Goal: Information Seeking & Learning: Find specific page/section

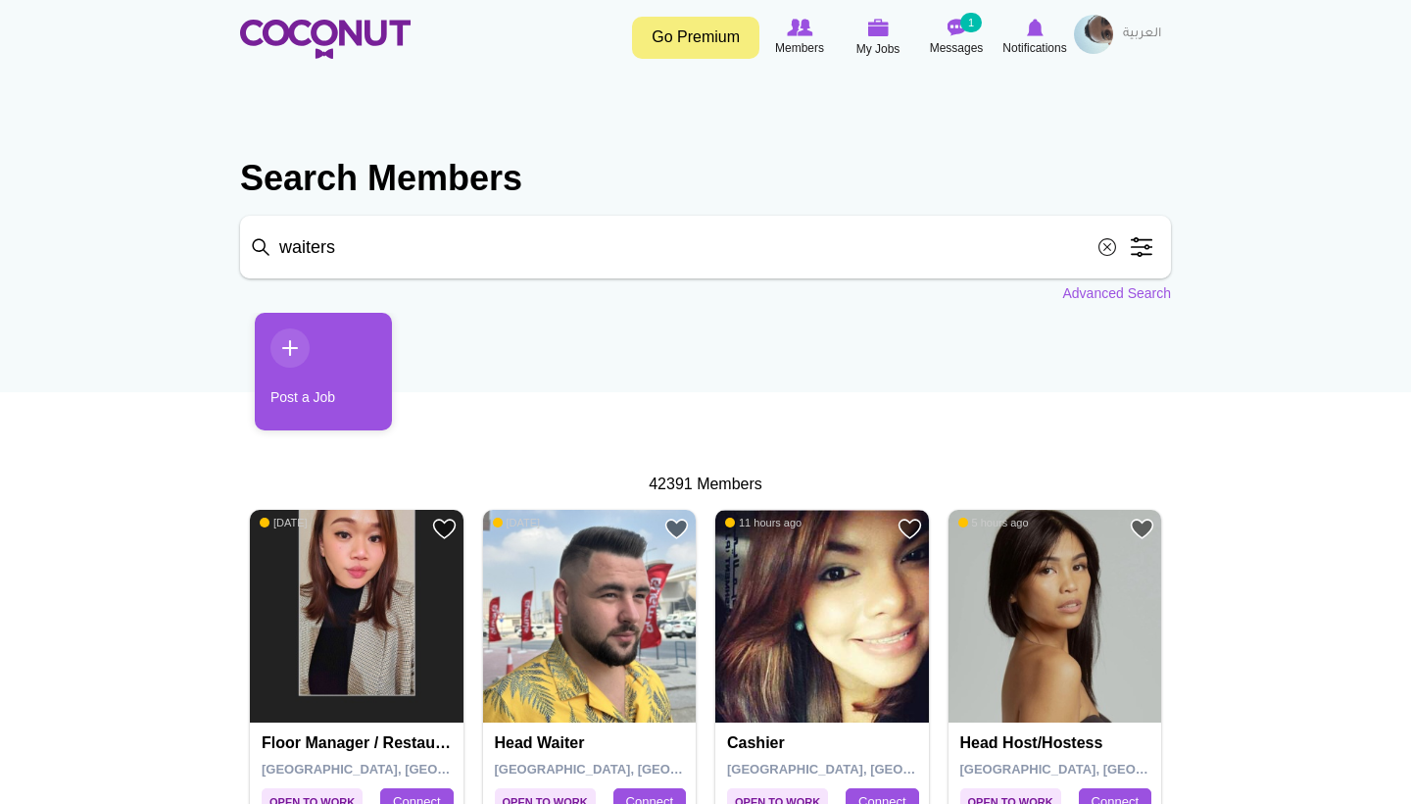
click at [505, 244] on input "waiters" at bounding box center [705, 247] width 931 height 63
type input "hotess"
click button "Search" at bounding box center [0, 0] width 0 height 0
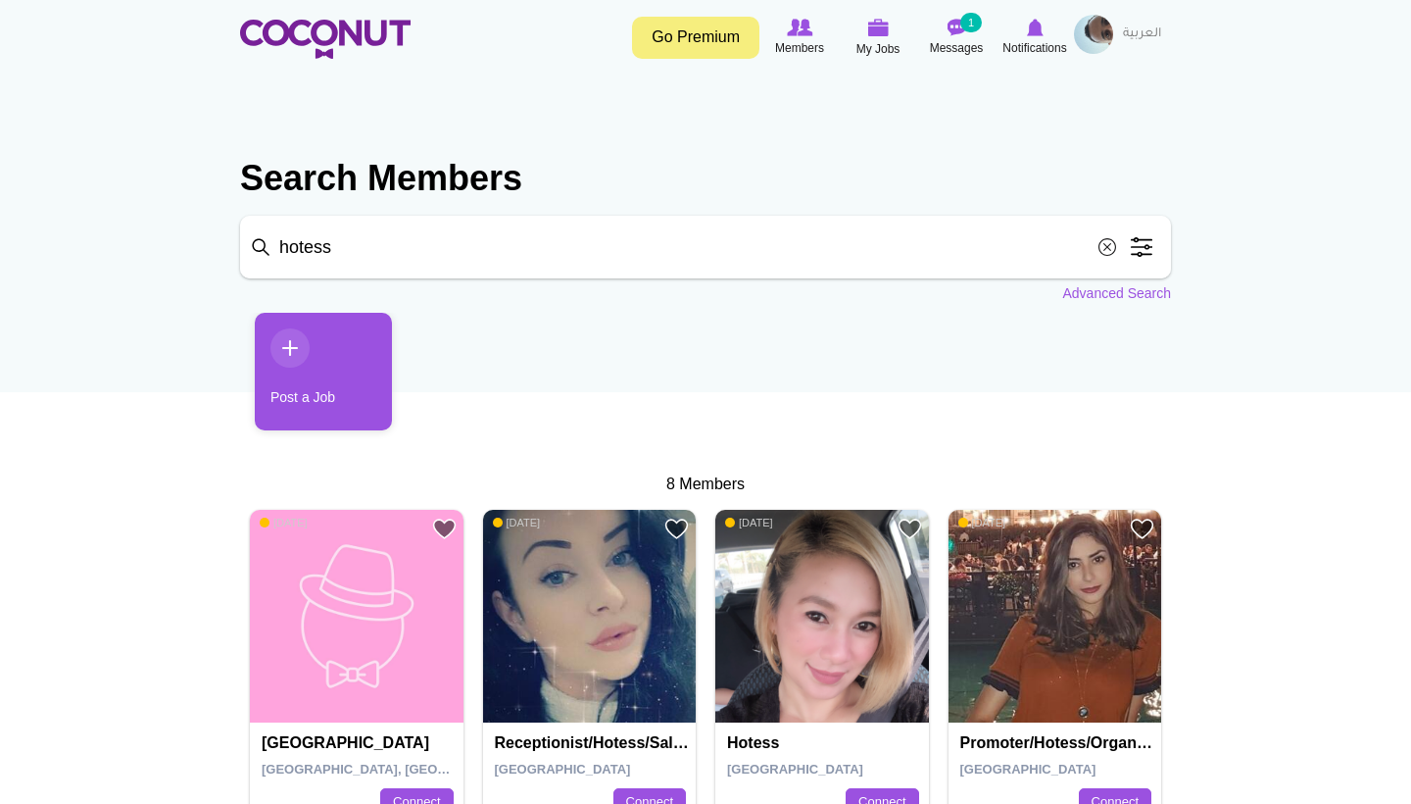
click at [709, 258] on input "hotess" at bounding box center [705, 247] width 931 height 63
type input "Hostess"
click button "Search" at bounding box center [0, 0] width 0 height 0
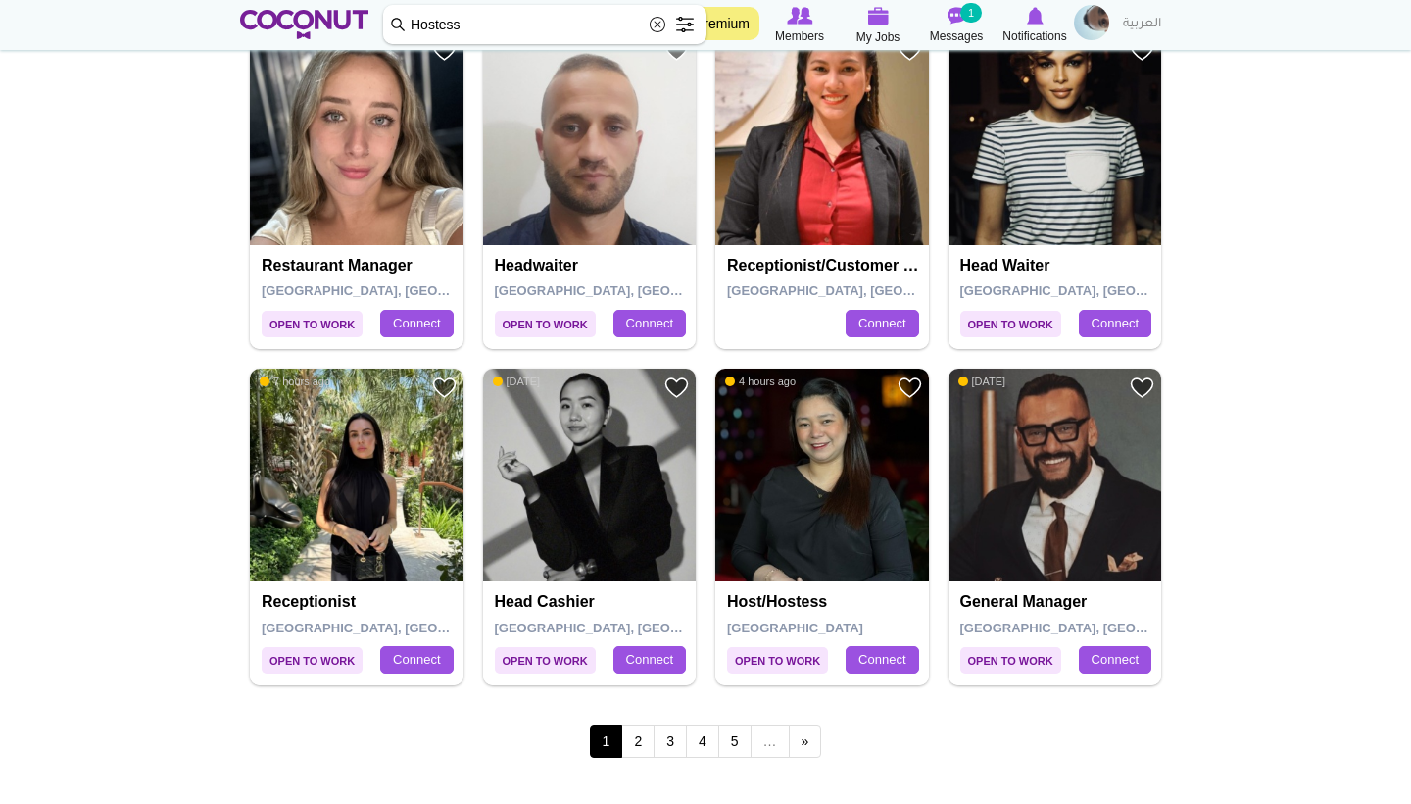
scroll to position [3173, 0]
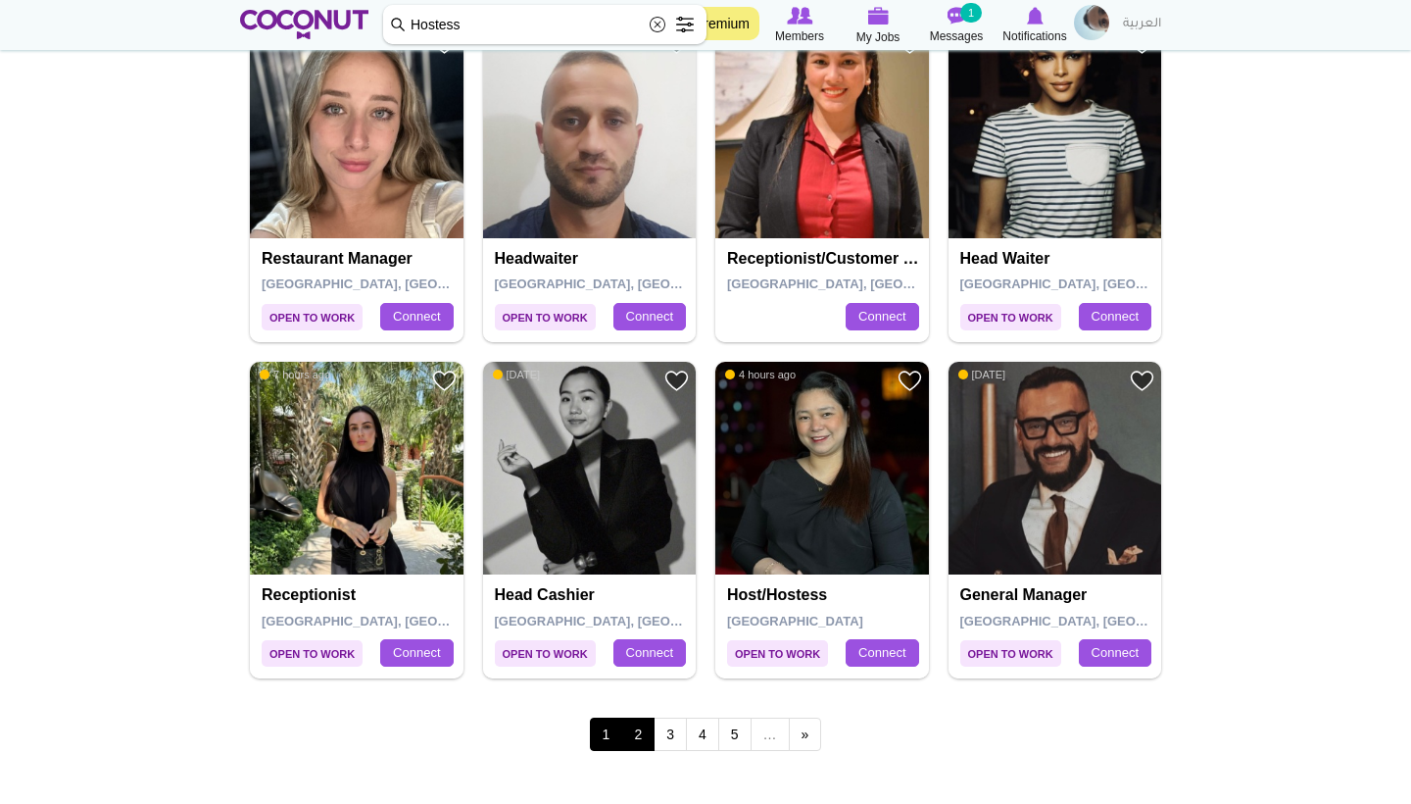
click at [638, 717] on link "2" at bounding box center [637, 733] width 33 height 33
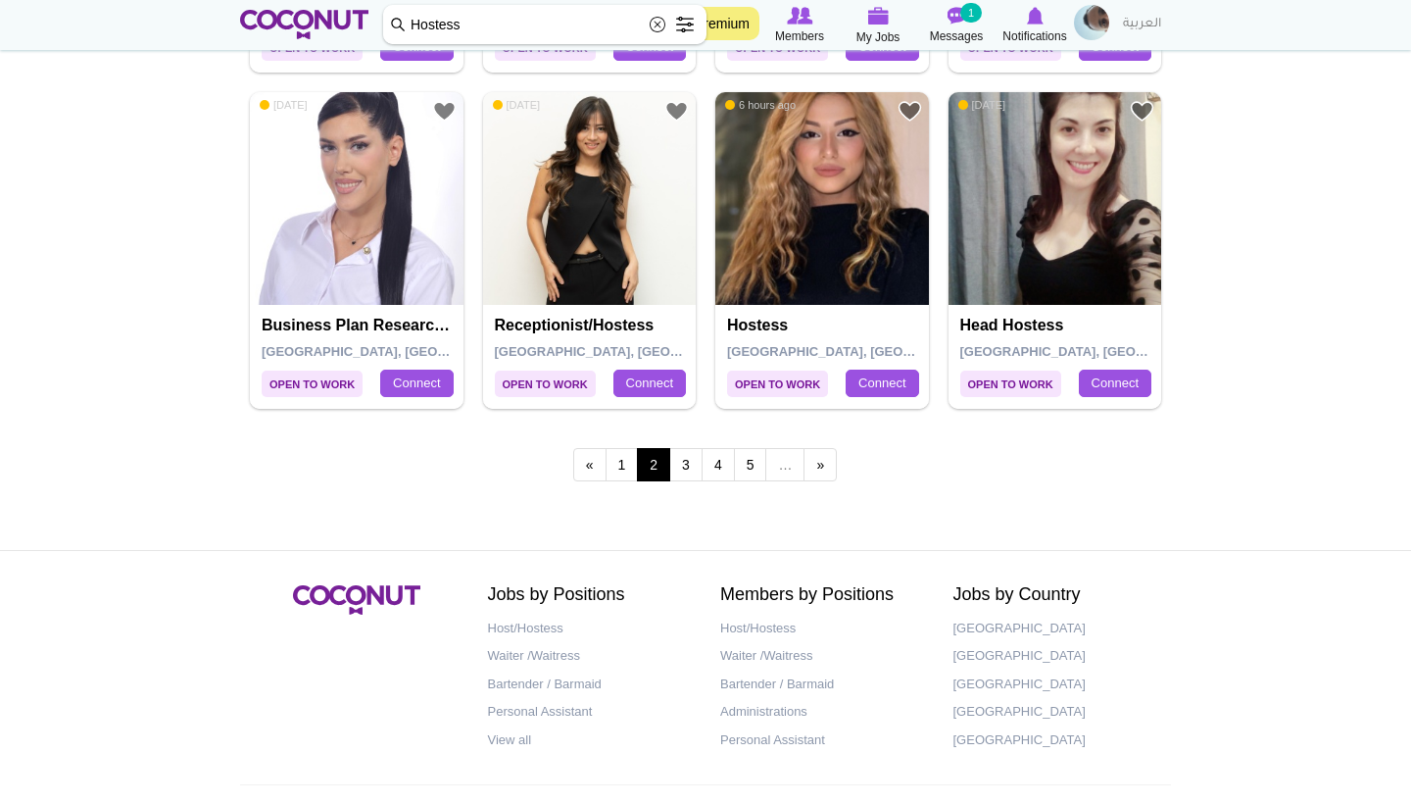
scroll to position [3454, 0]
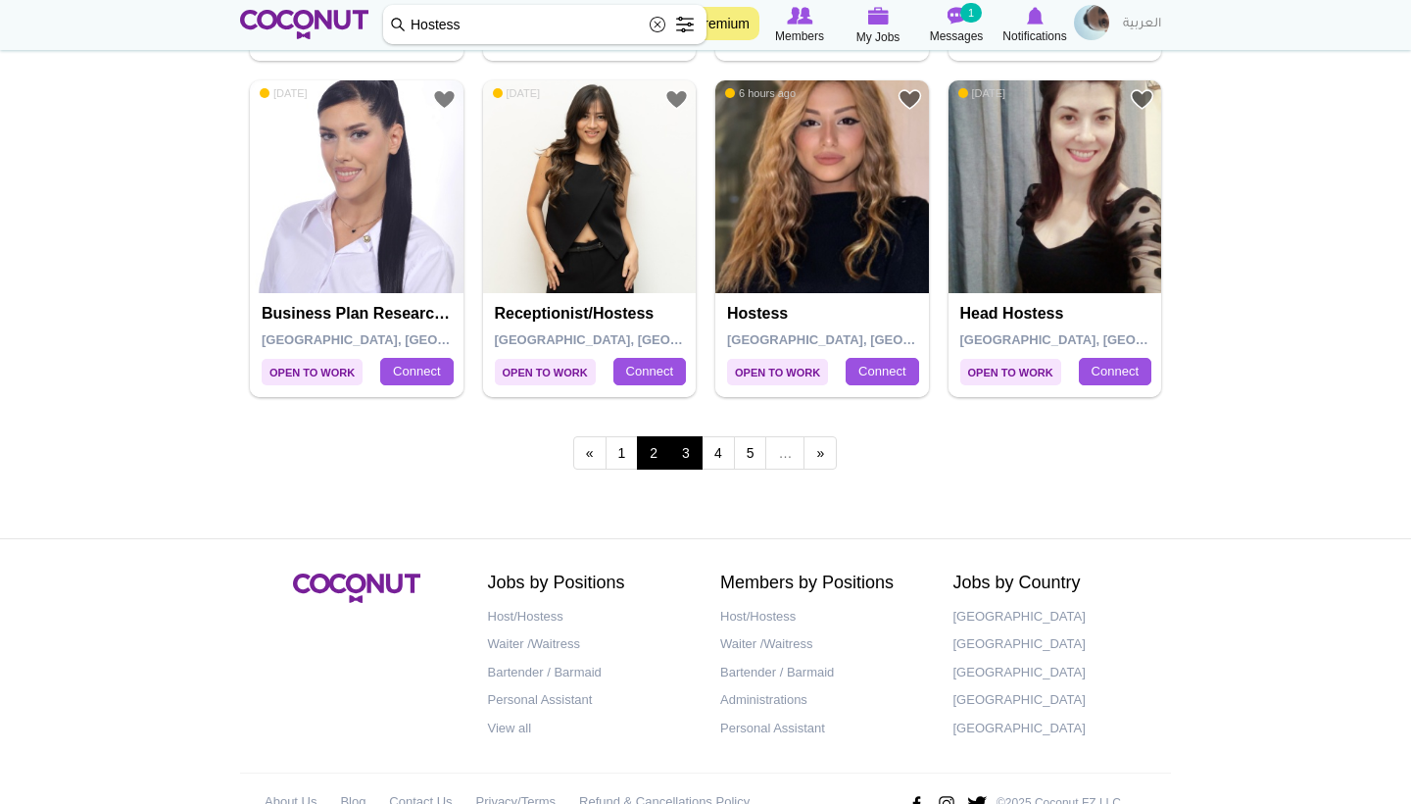
click at [688, 436] on link "3" at bounding box center [685, 452] width 33 height 33
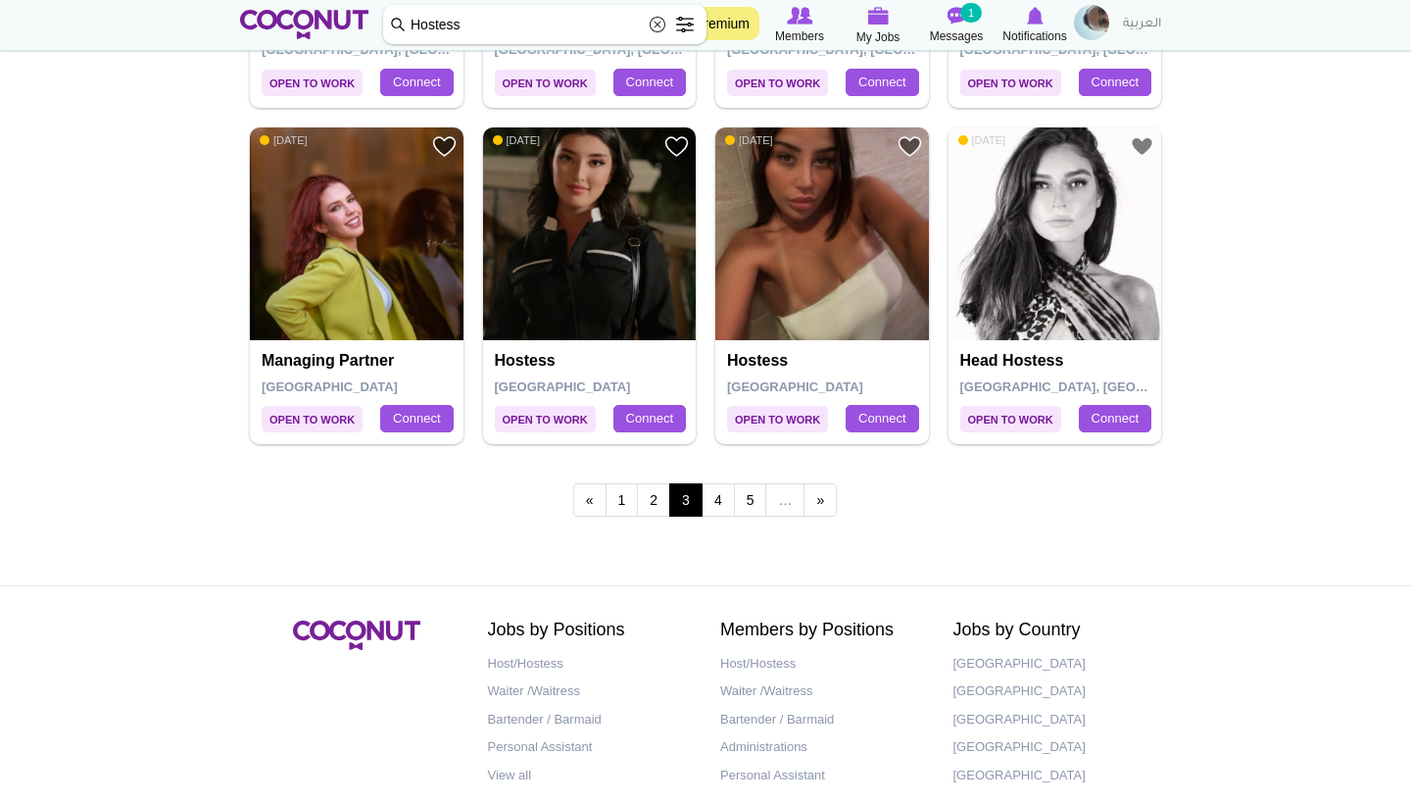
scroll to position [3411, 0]
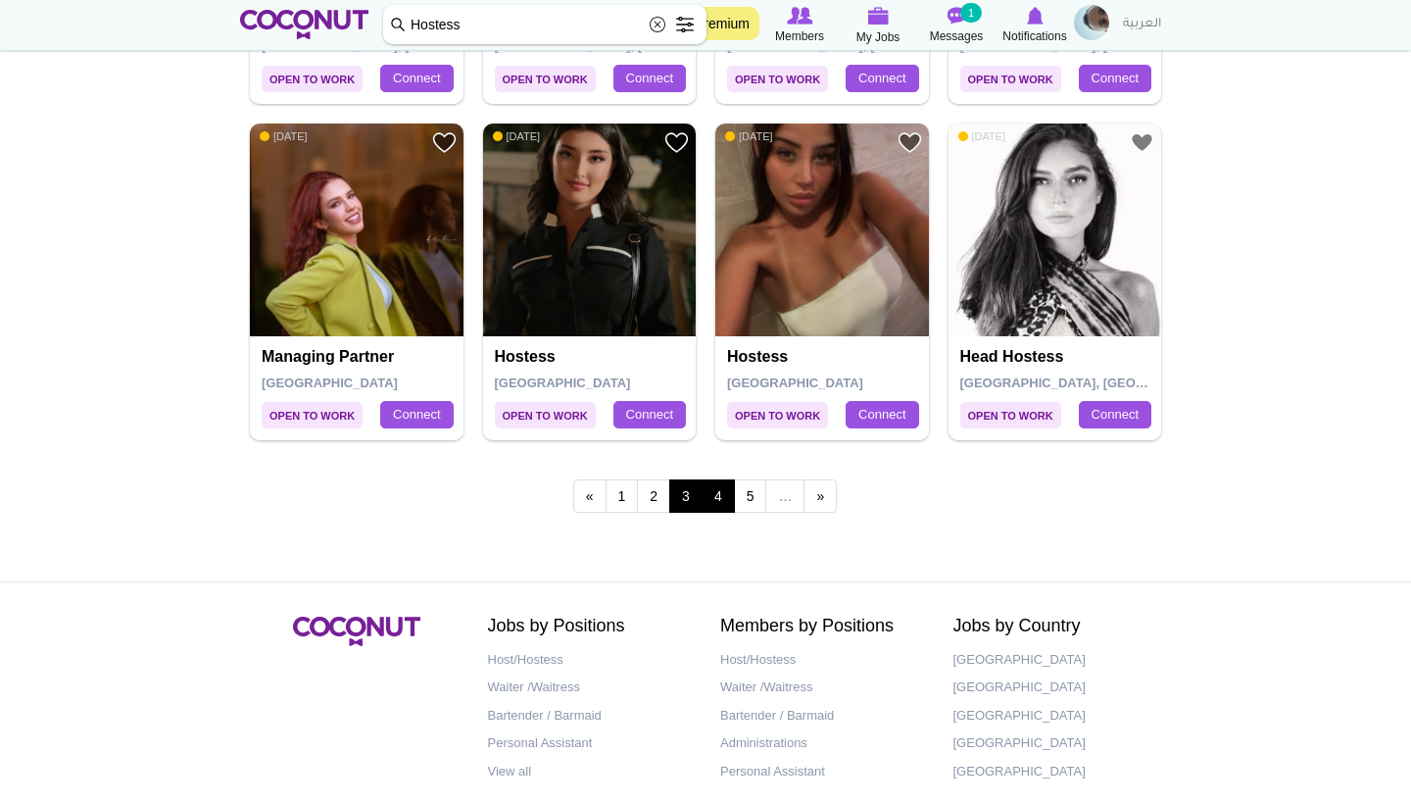
click at [722, 479] on link "4" at bounding box center [718, 495] width 33 height 33
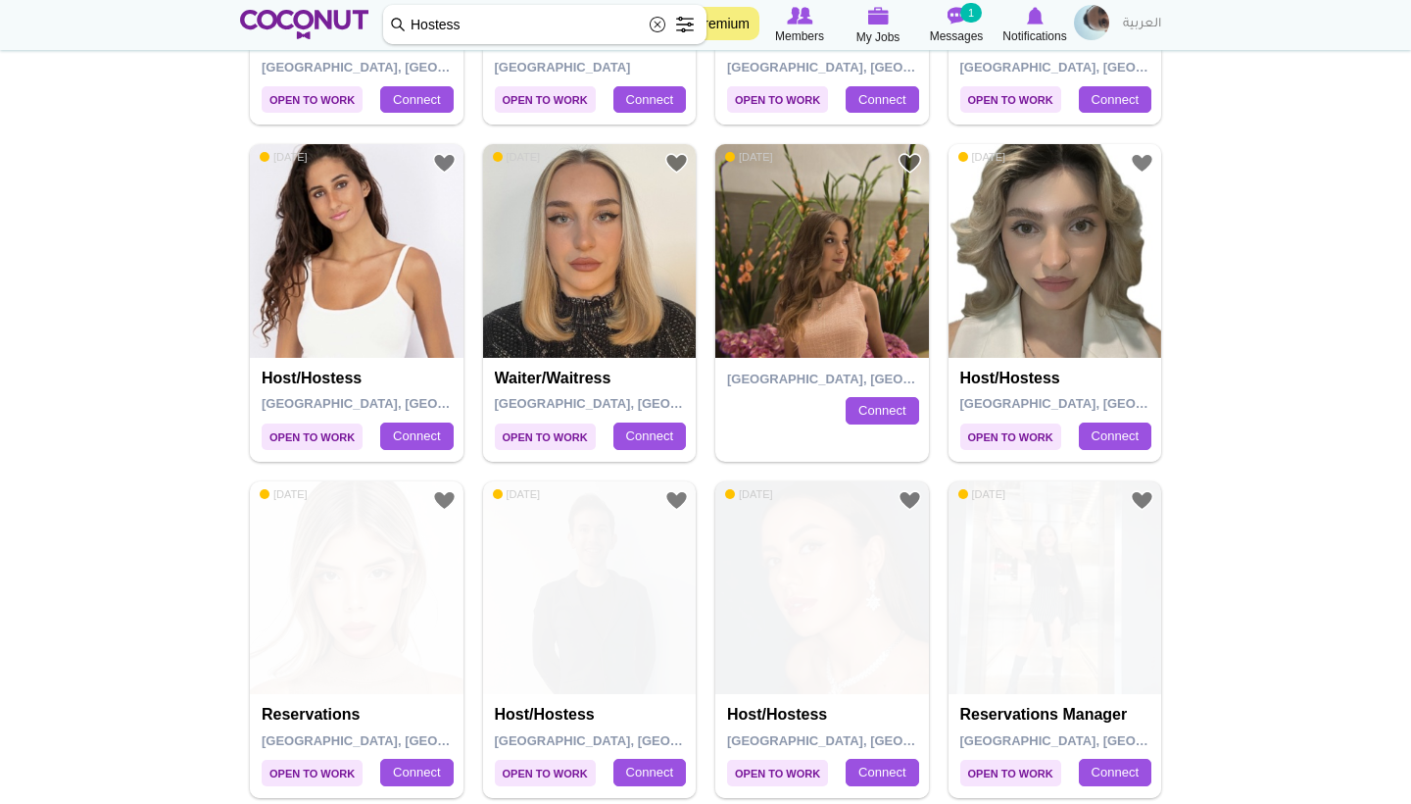
scroll to position [1374, 0]
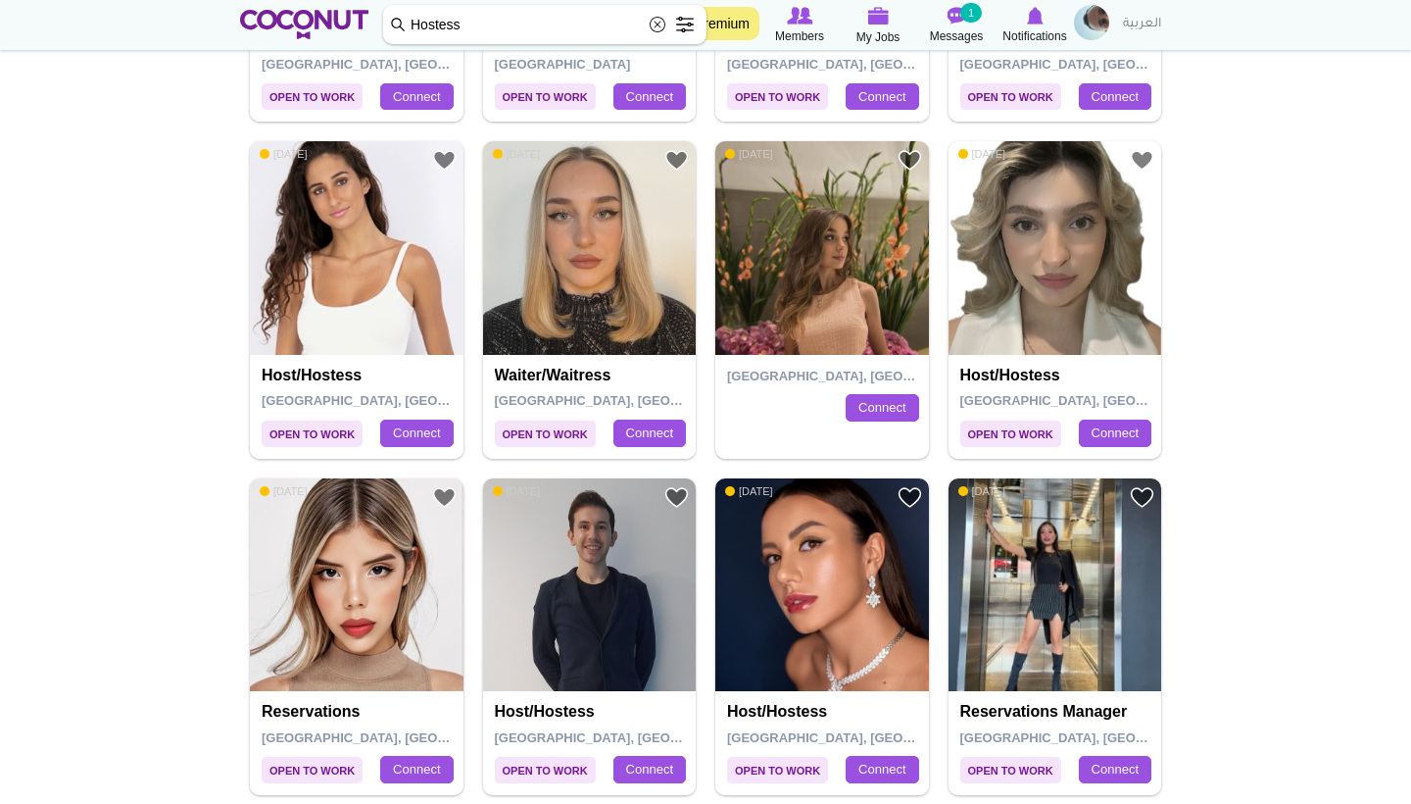
click at [337, 259] on img at bounding box center [357, 248] width 214 height 214
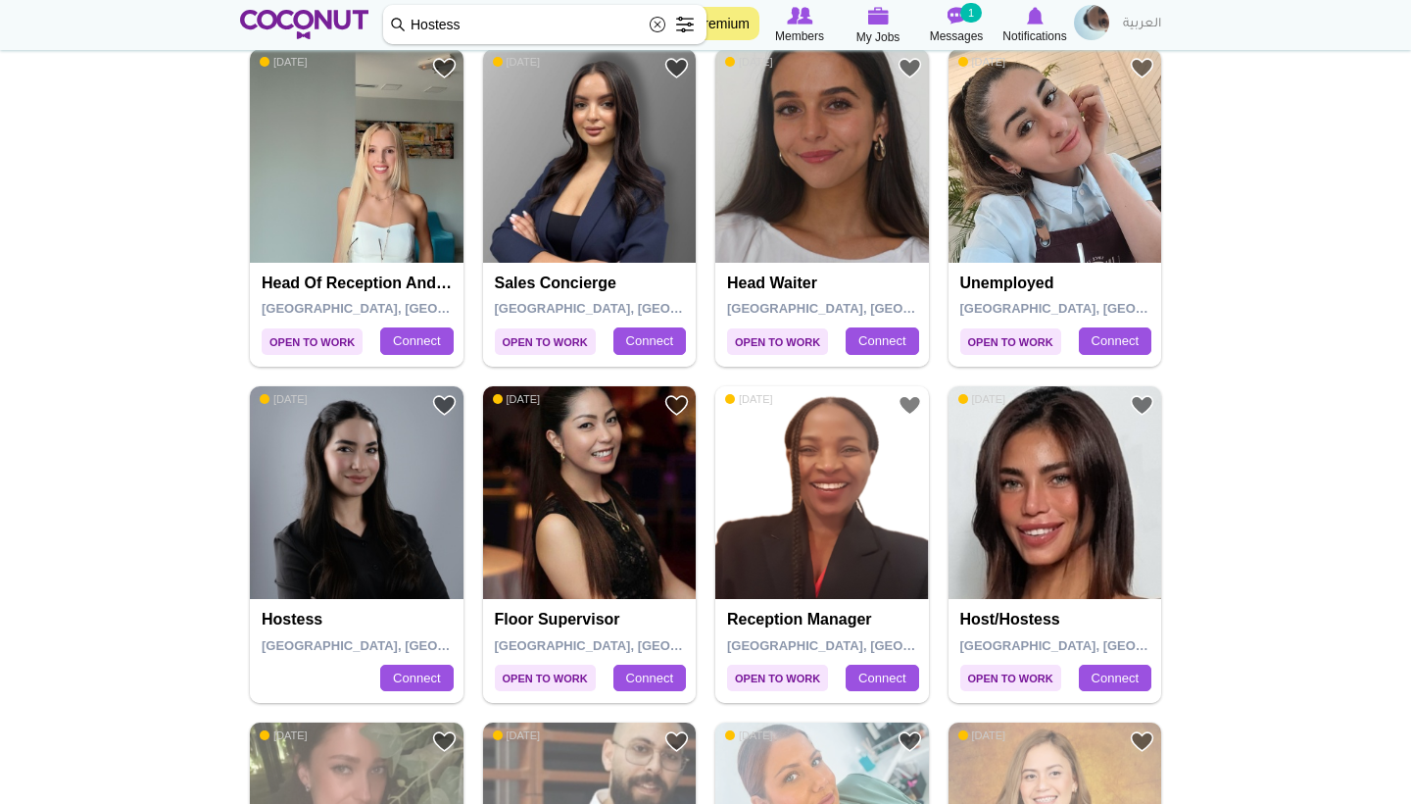
scroll to position [2479, 0]
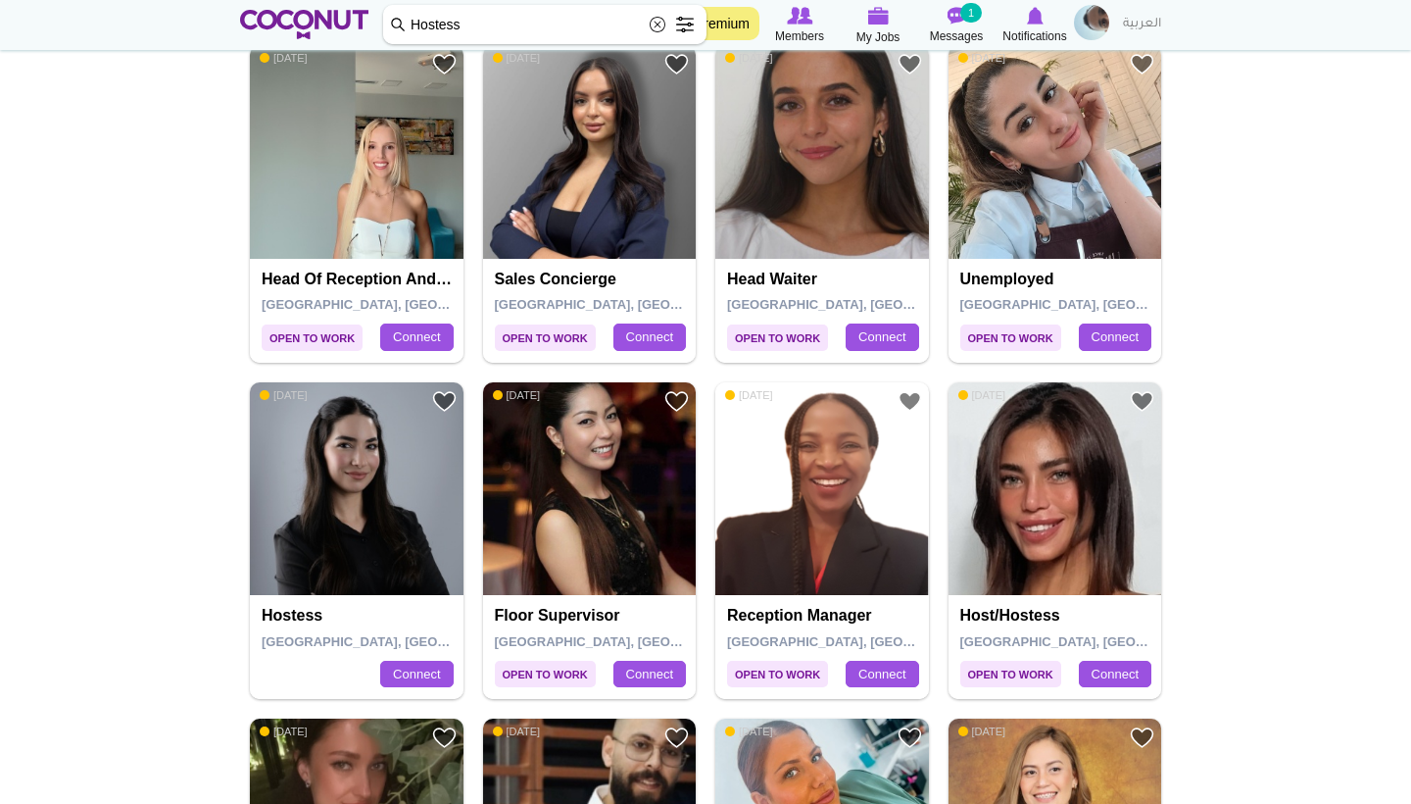
click at [1030, 438] on img at bounding box center [1056, 489] width 214 height 214
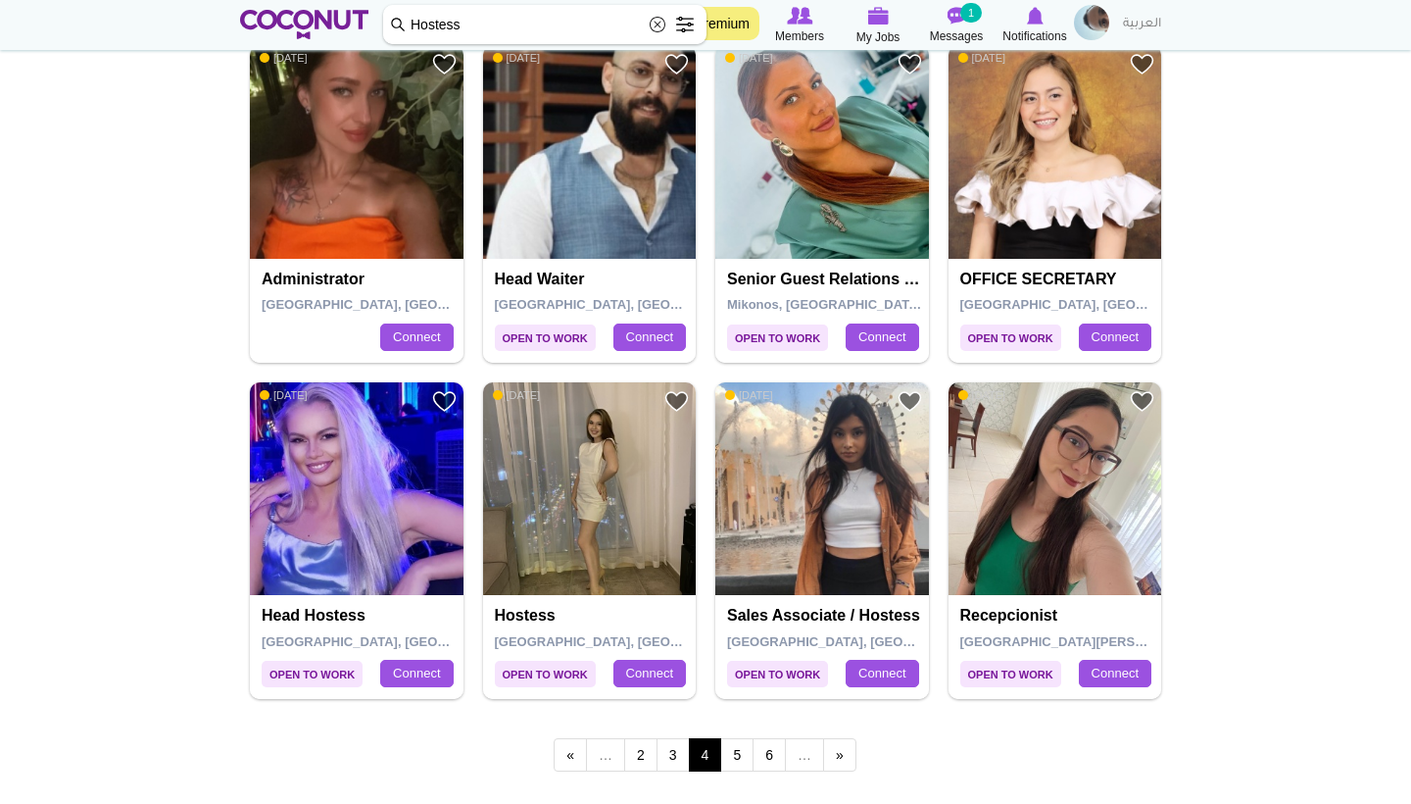
scroll to position [3169, 0]
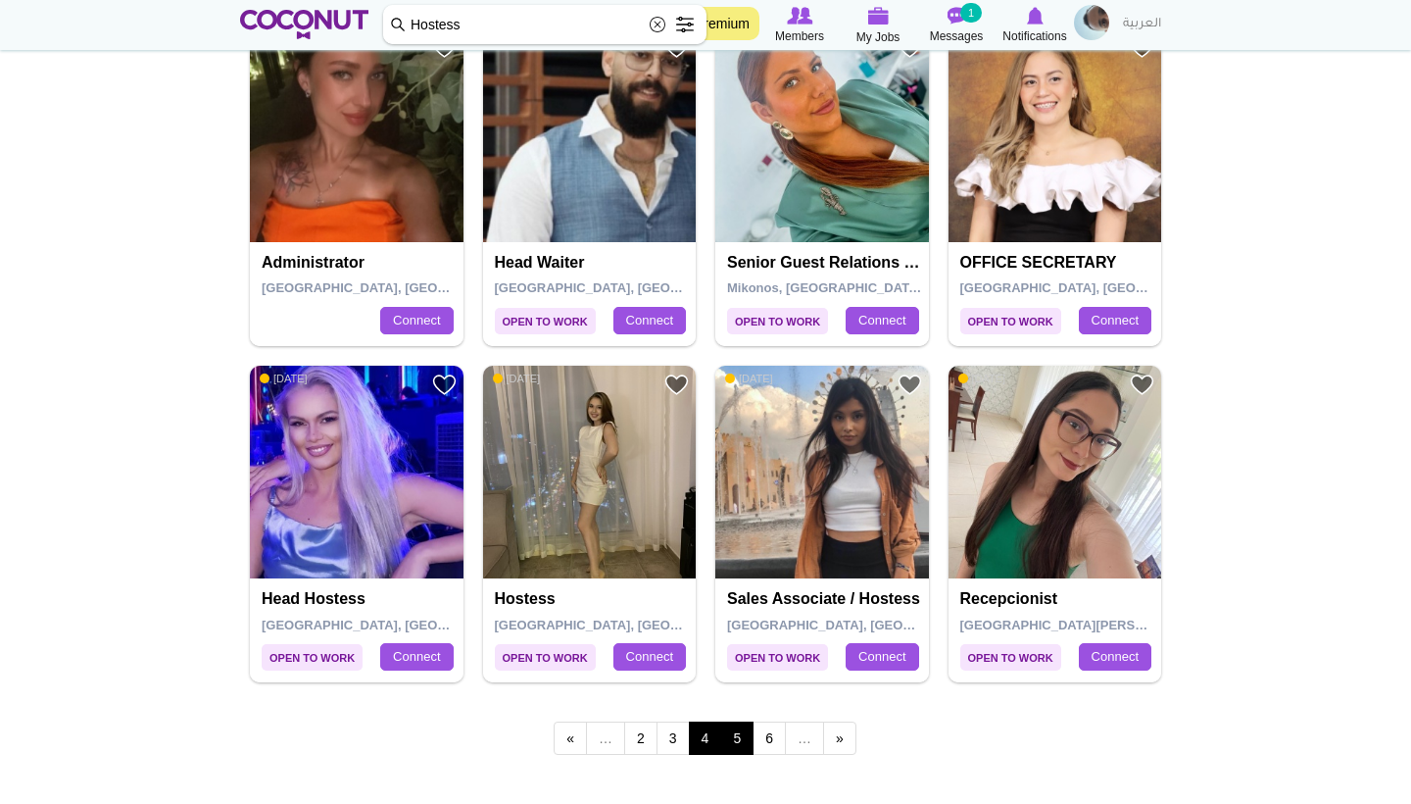
click at [737, 721] on link "5" at bounding box center [736, 737] width 33 height 33
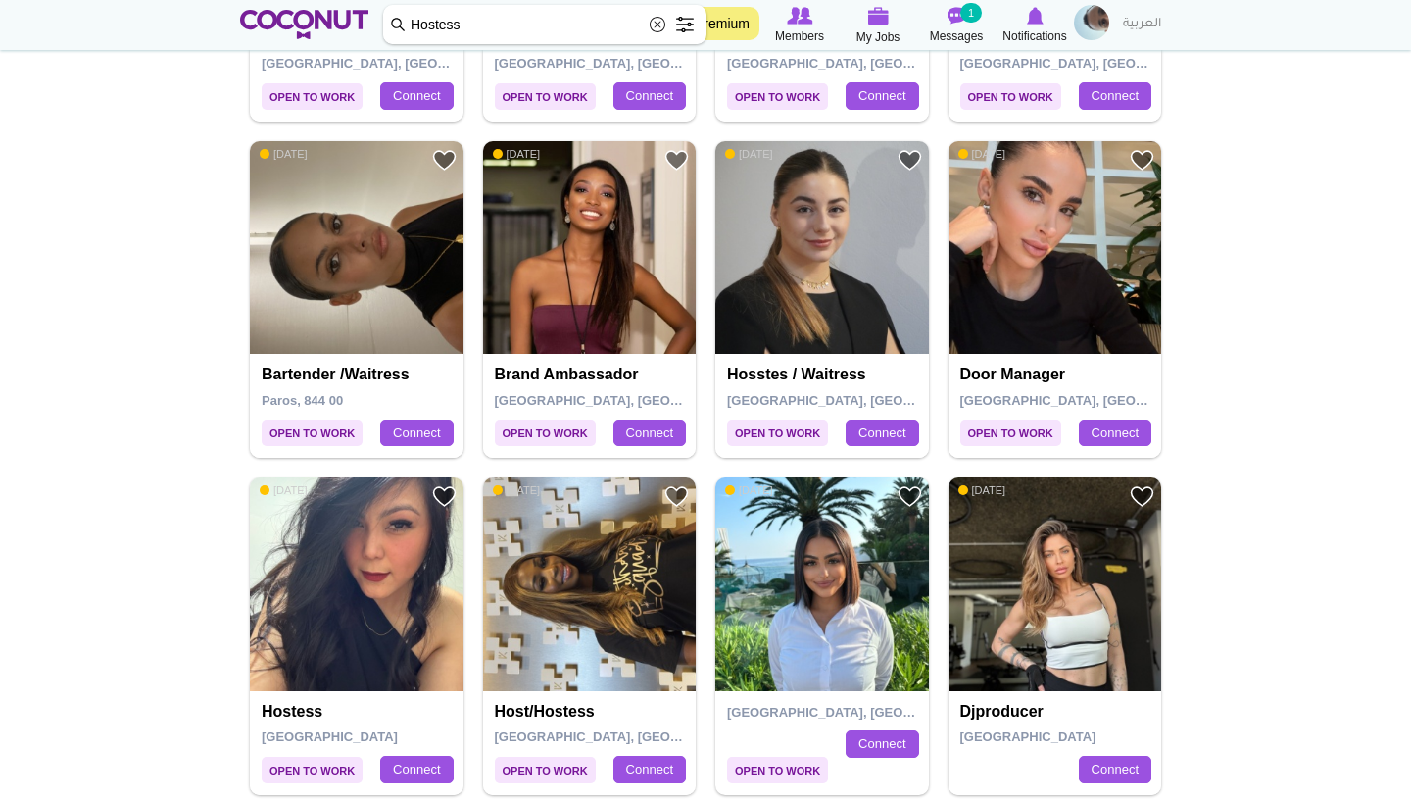
scroll to position [1043, 0]
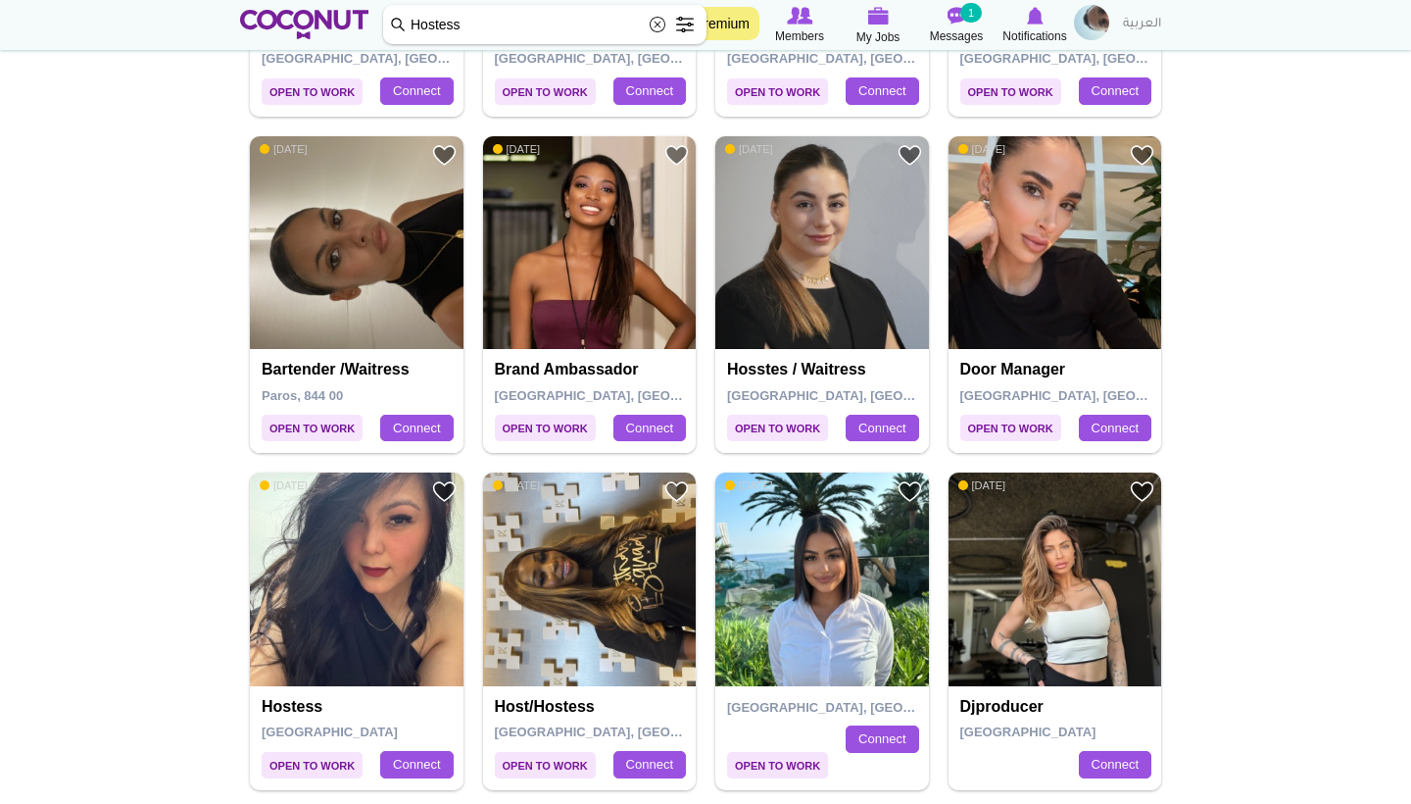
click at [1033, 264] on img at bounding box center [1056, 243] width 214 height 214
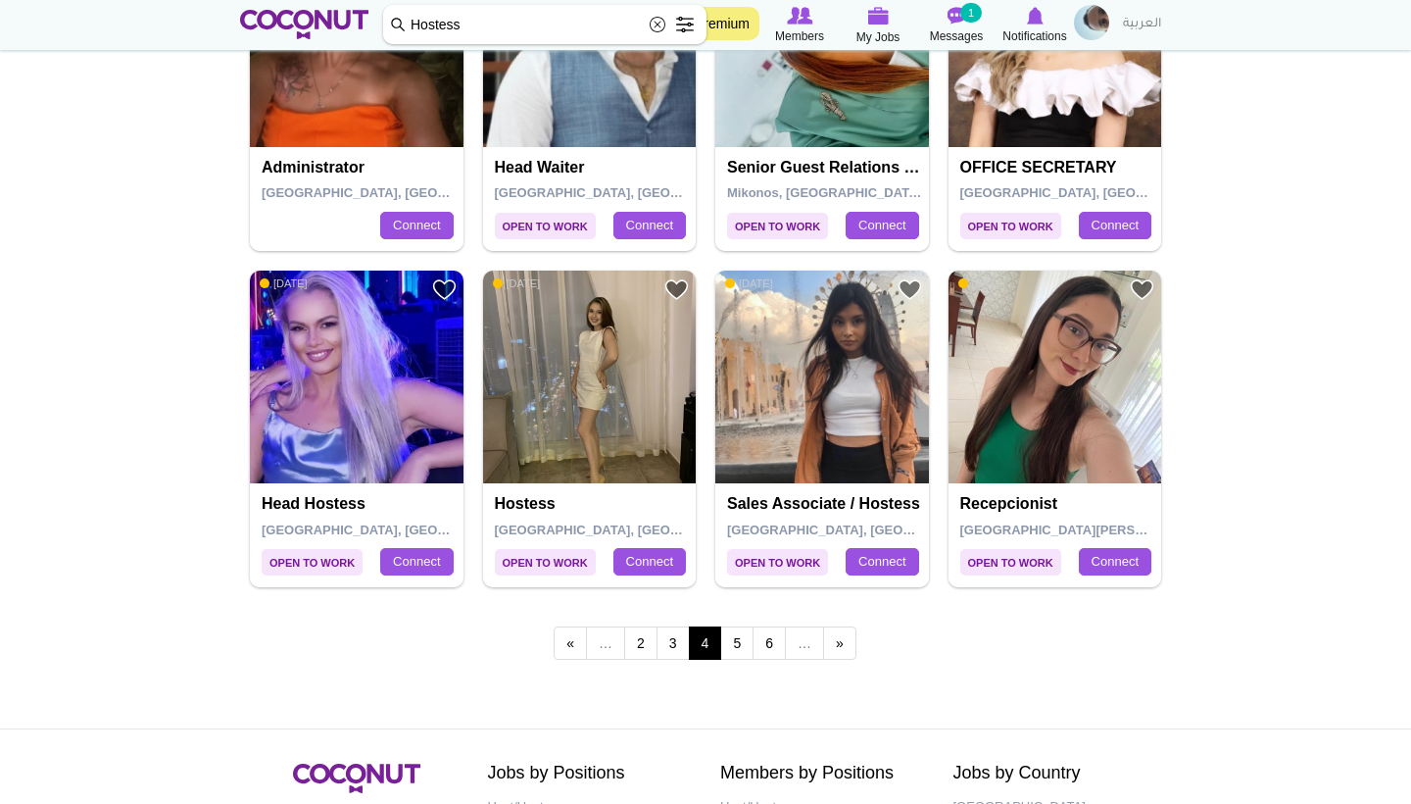
scroll to position [3292, 0]
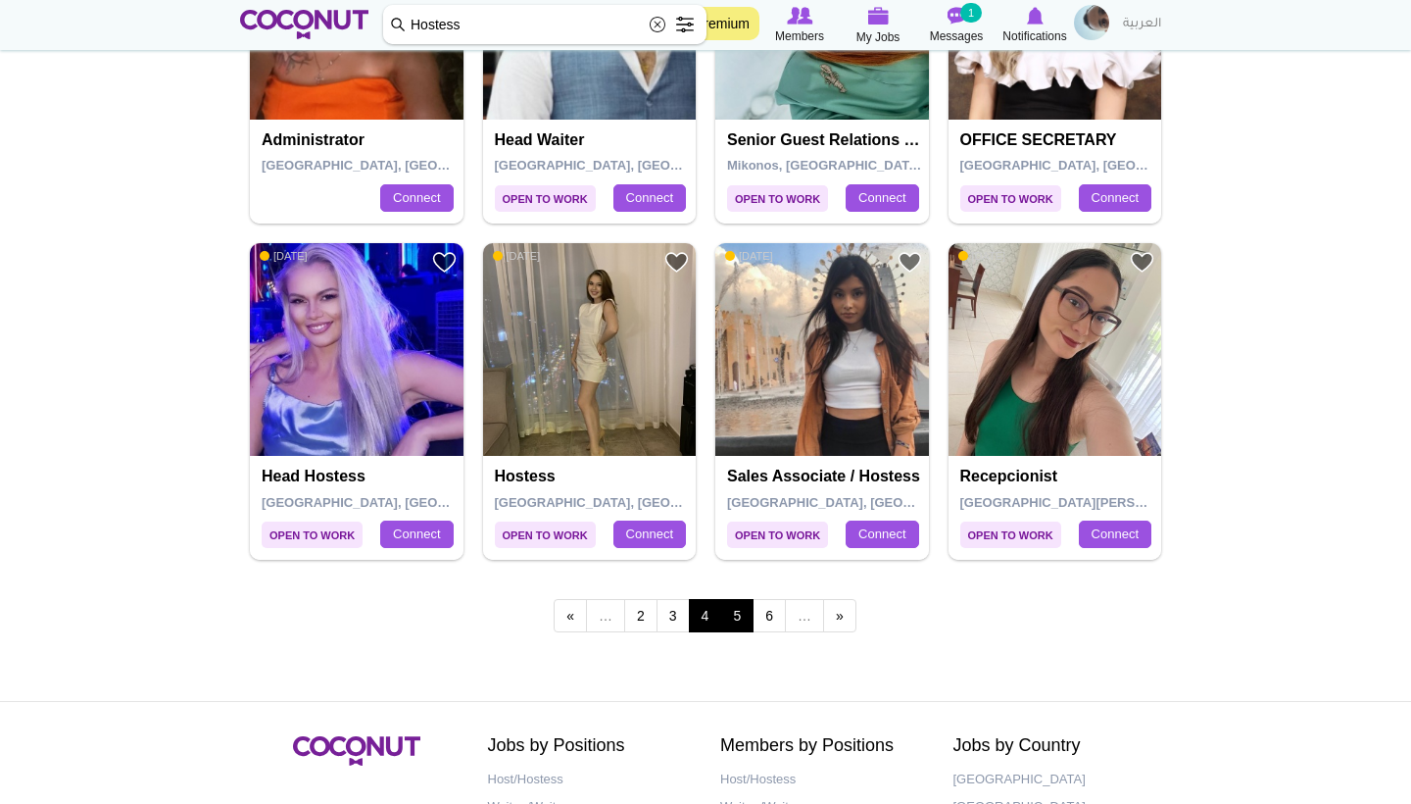
click at [728, 603] on link "5" at bounding box center [736, 615] width 33 height 33
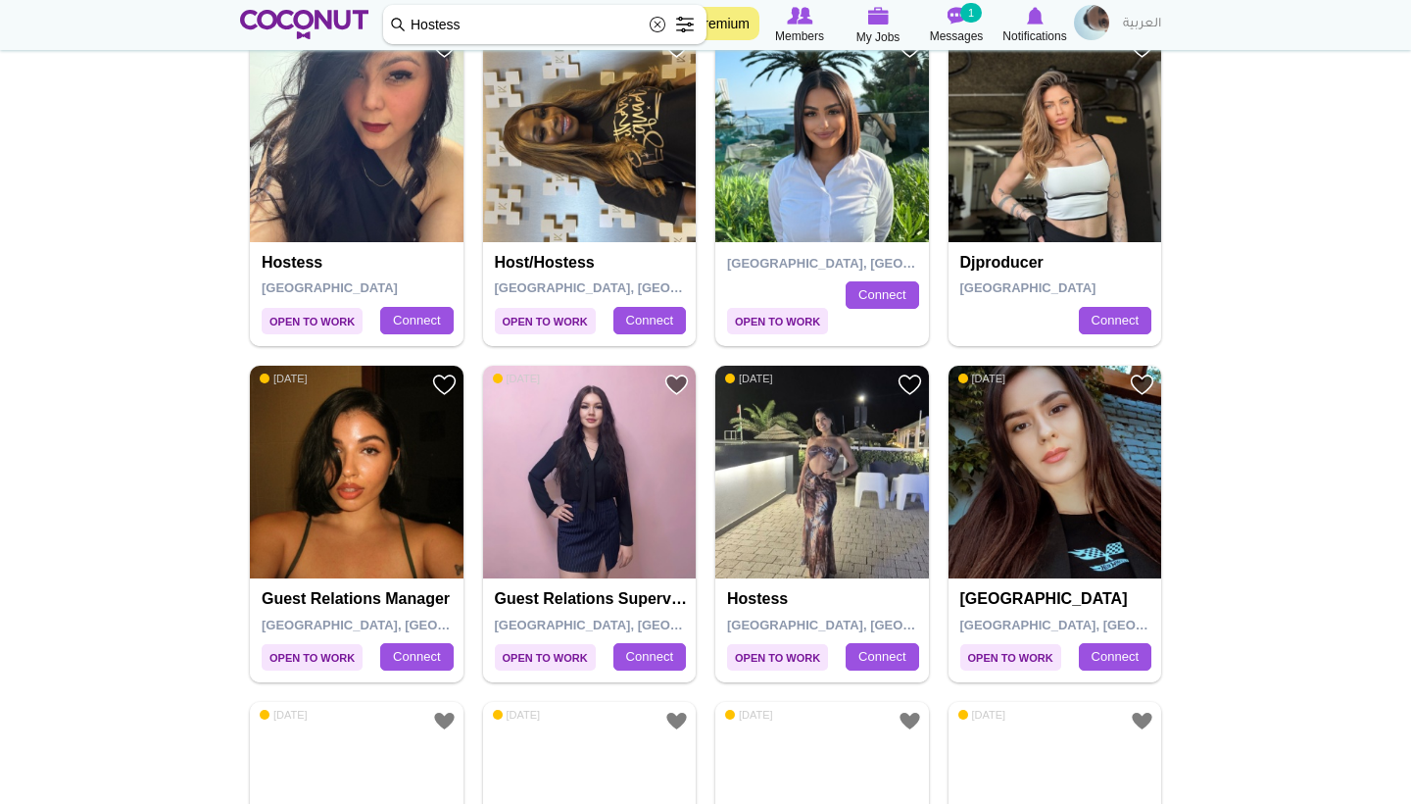
scroll to position [1493, 0]
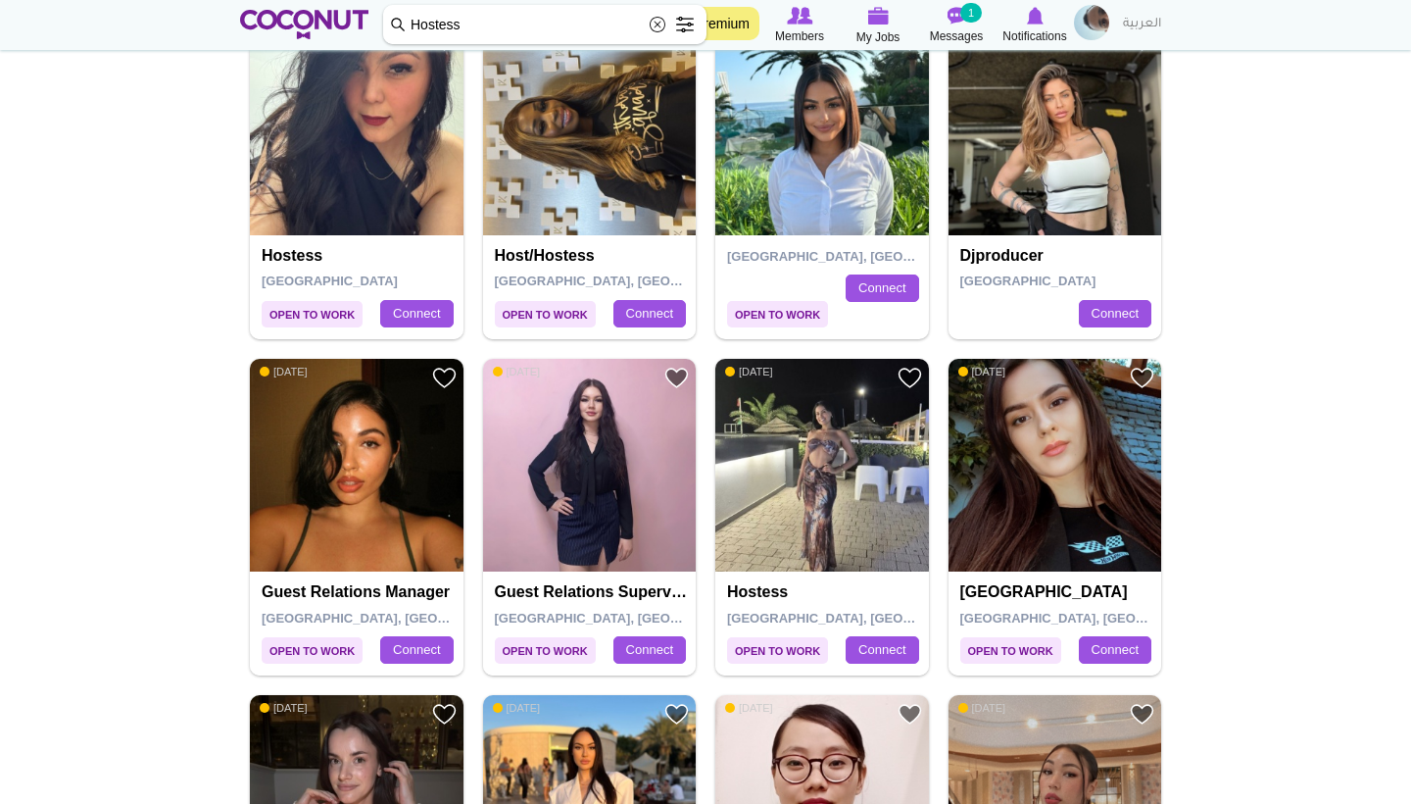
click at [799, 185] on img at bounding box center [822, 129] width 214 height 214
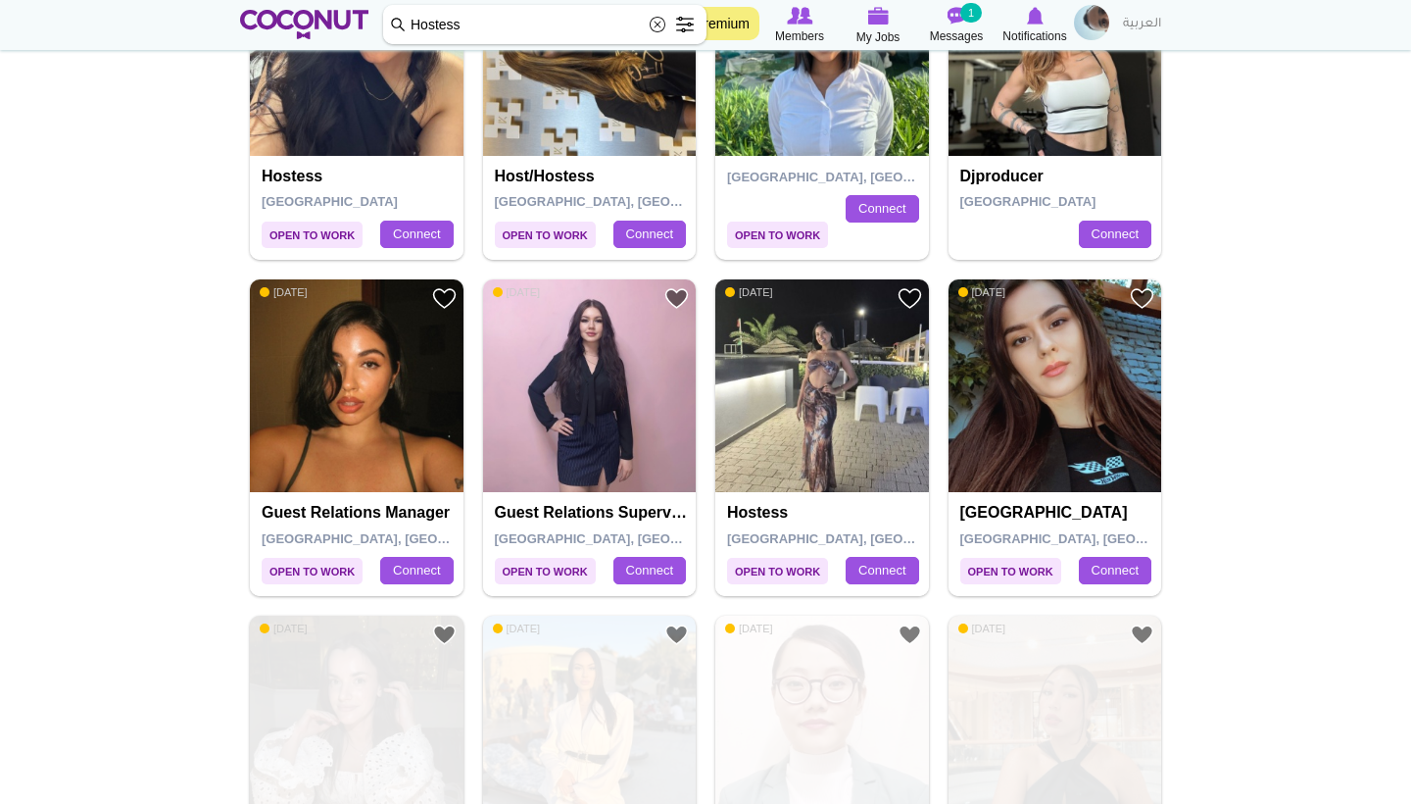
scroll to position [1594, 0]
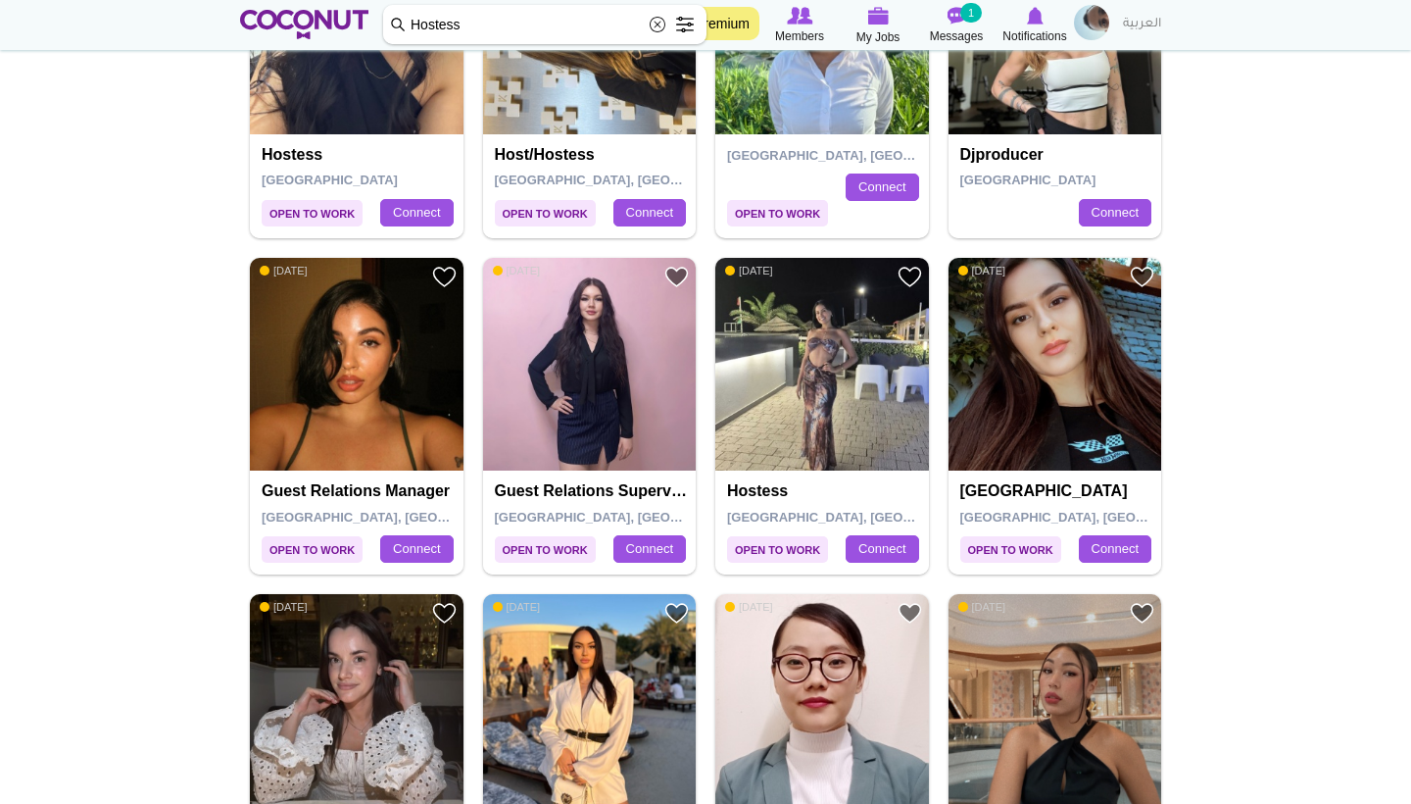
click at [582, 335] on img at bounding box center [590, 365] width 214 height 214
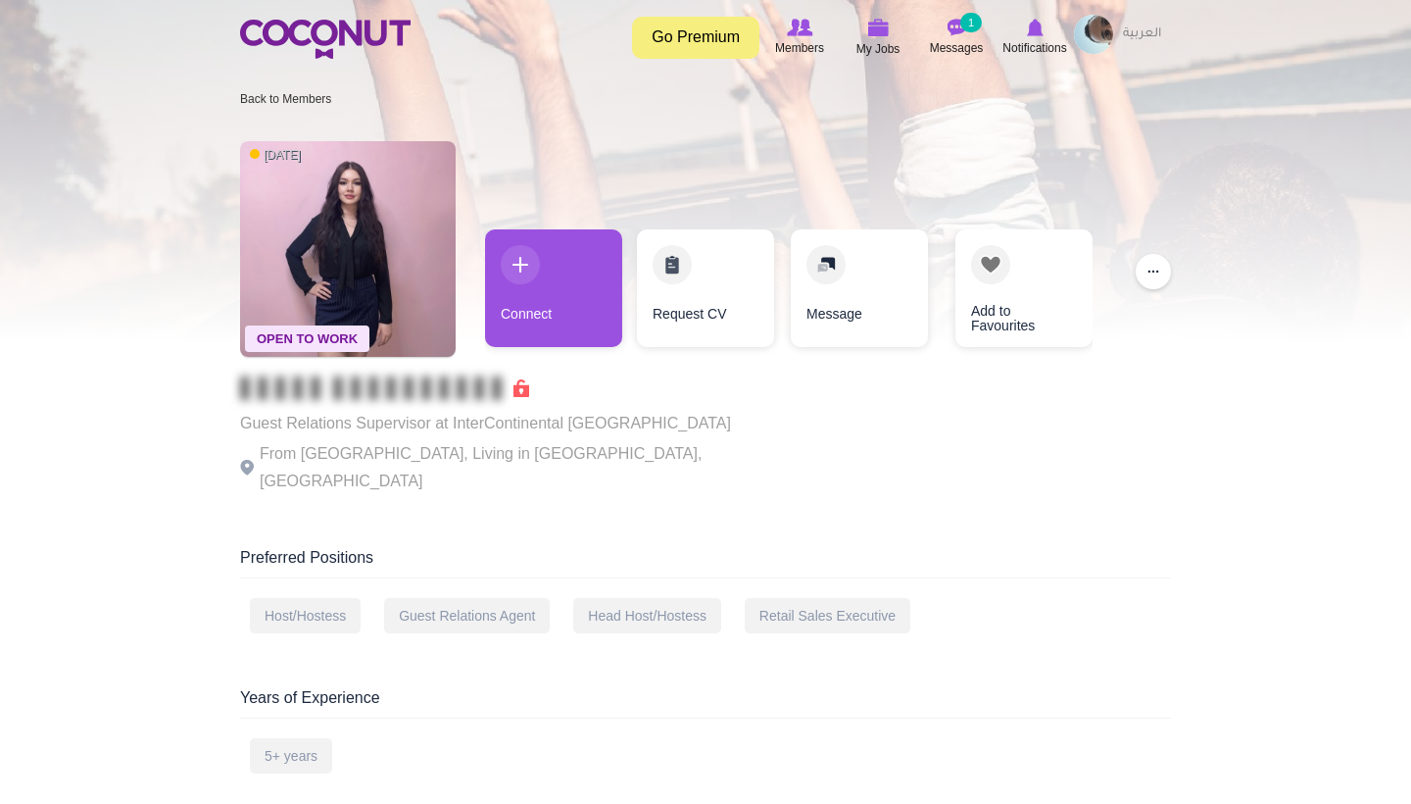
click at [374, 246] on img at bounding box center [348, 249] width 216 height 216
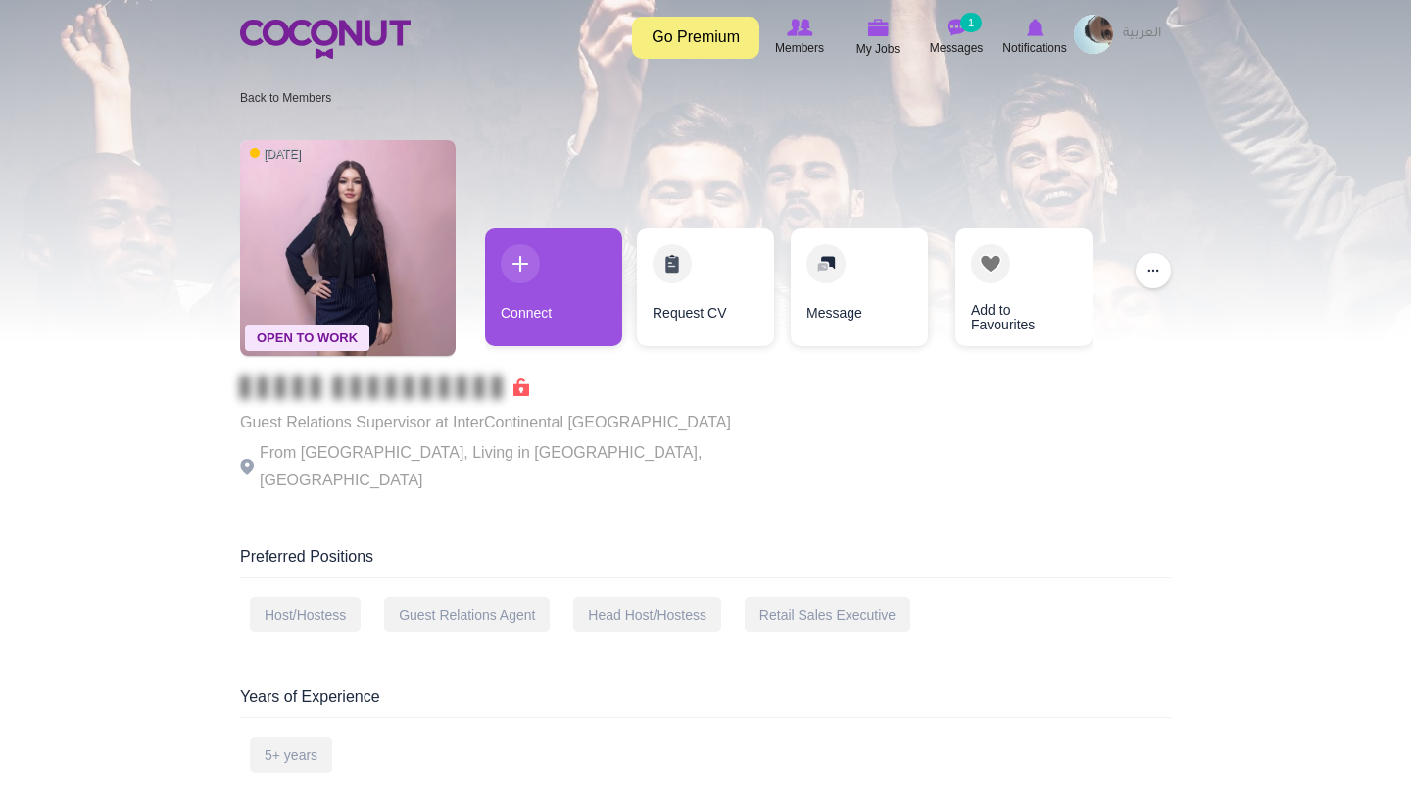
scroll to position [2, 0]
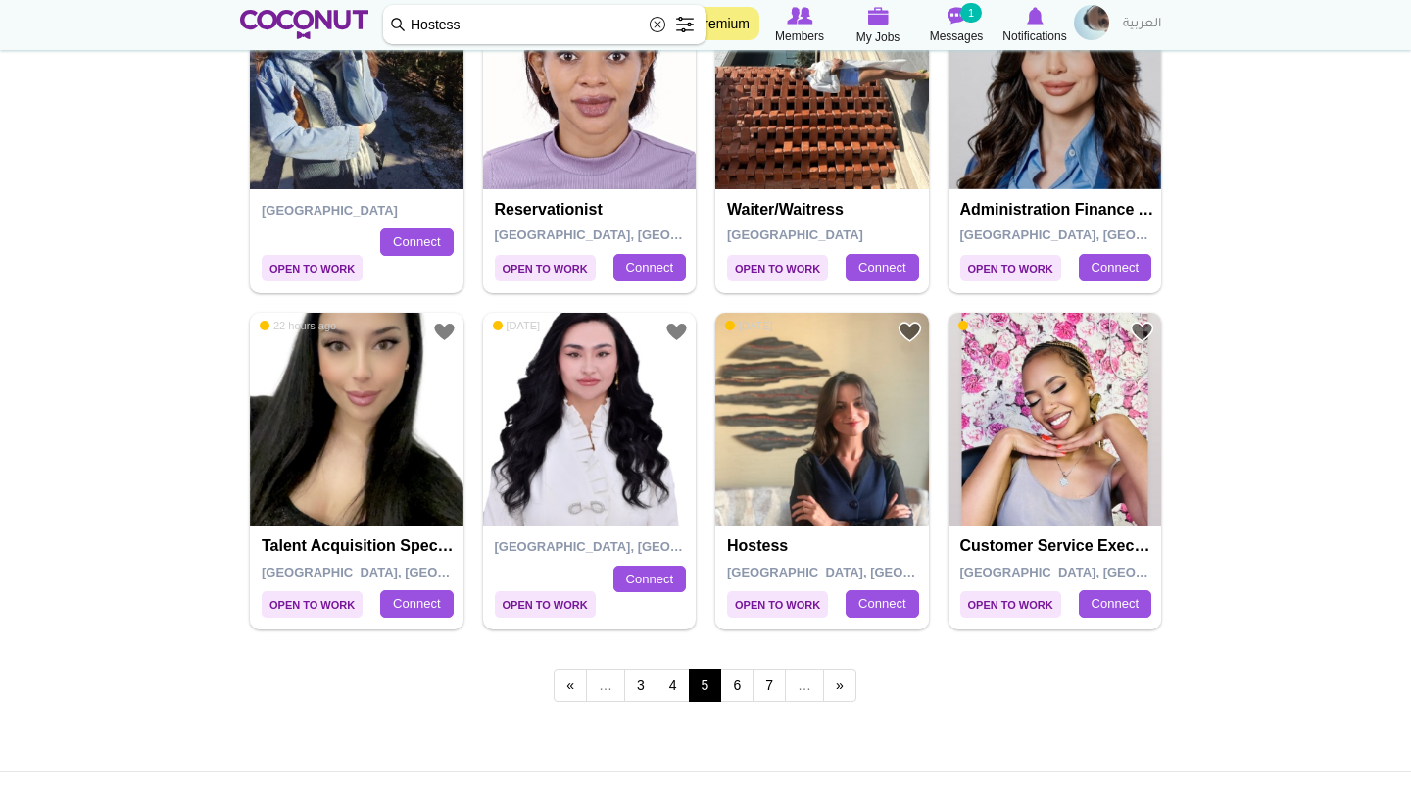
scroll to position [3342, 0]
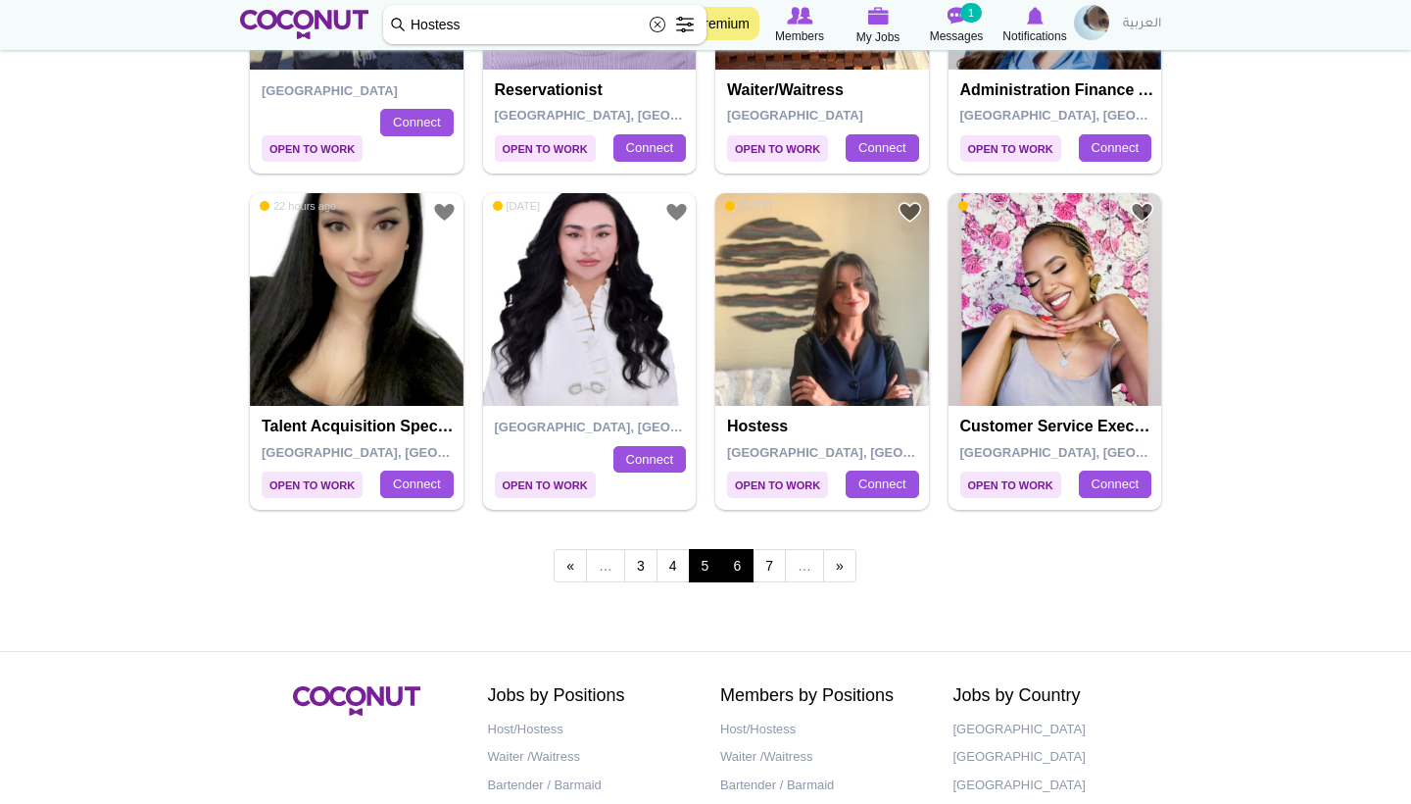
click at [743, 555] on link "6" at bounding box center [736, 565] width 33 height 33
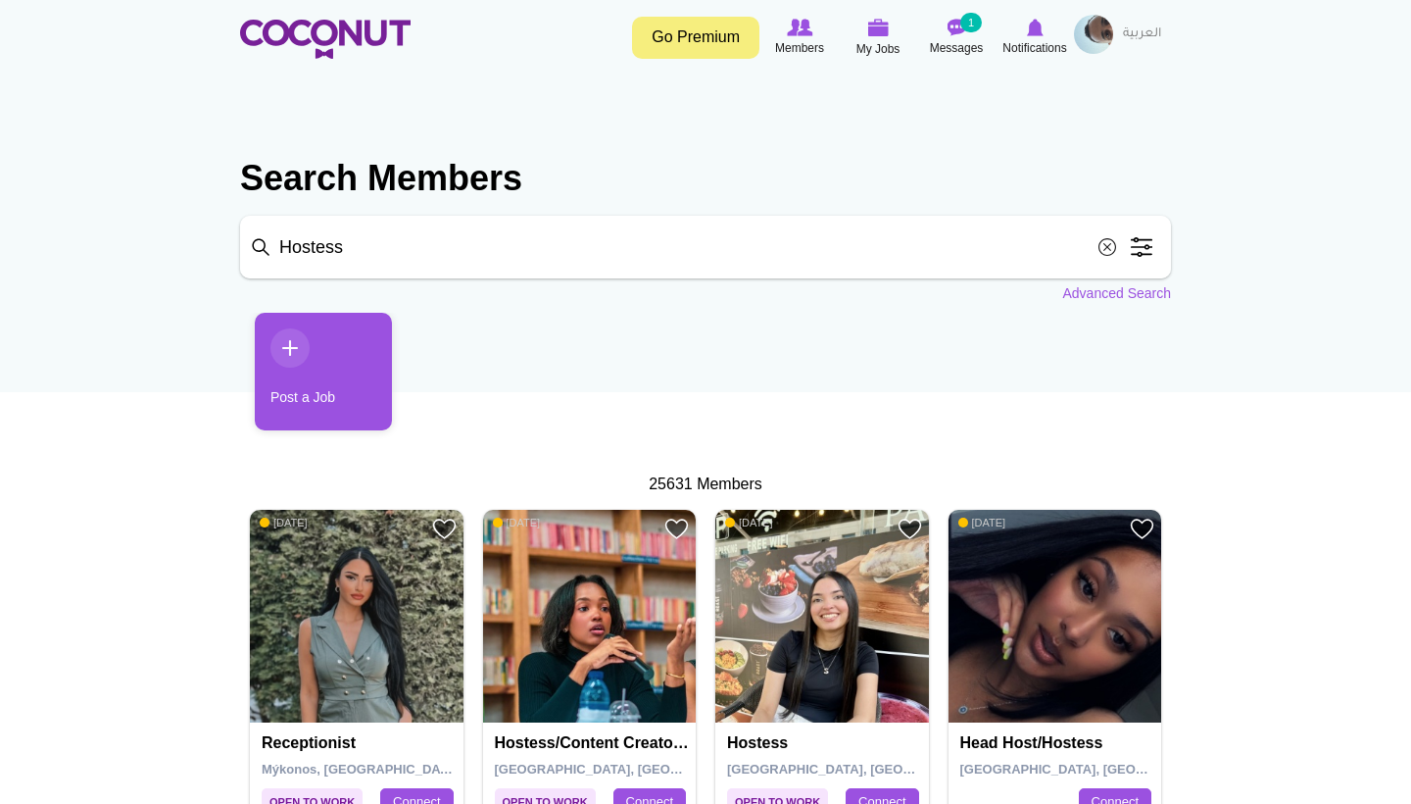
click at [386, 587] on img at bounding box center [357, 617] width 214 height 214
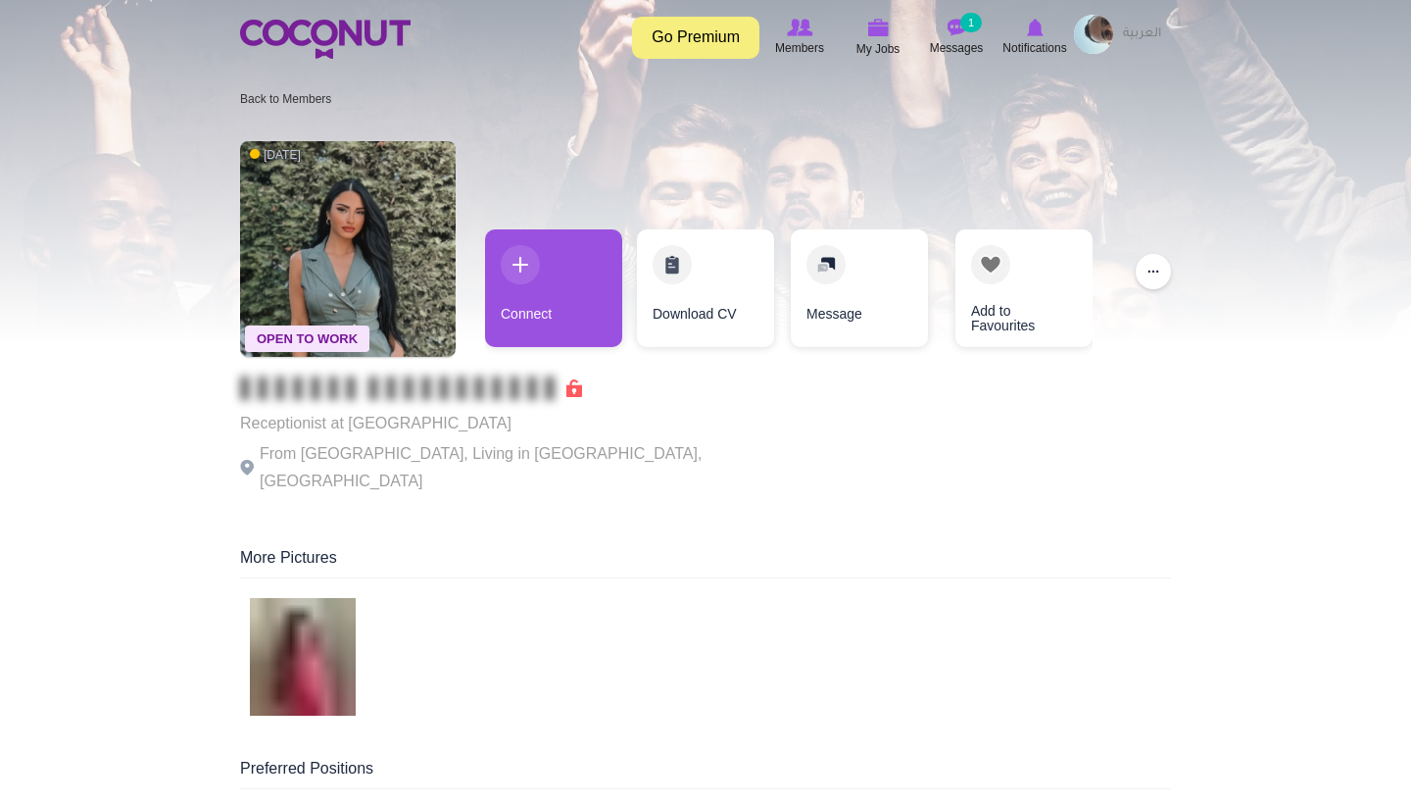
click at [336, 253] on img at bounding box center [348, 249] width 216 height 216
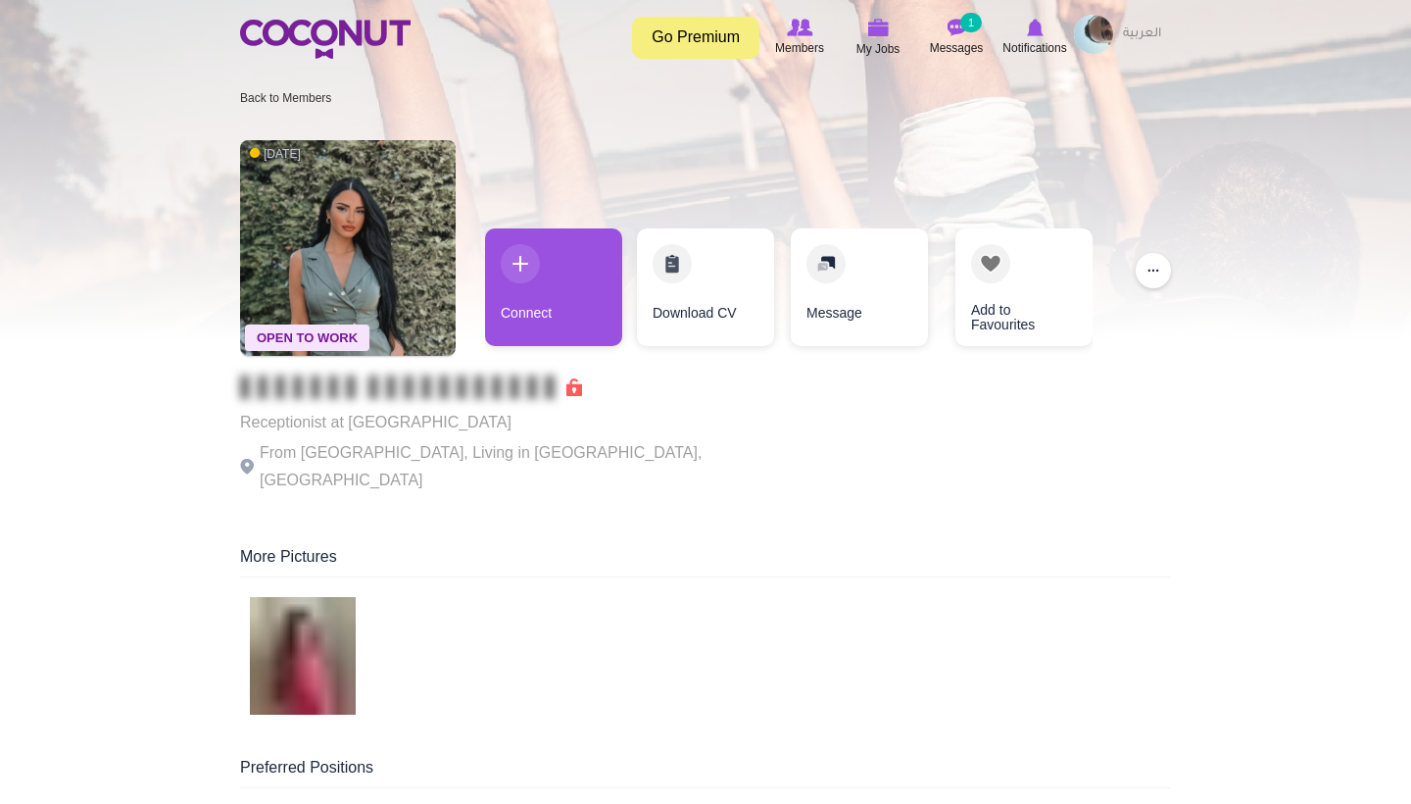
scroll to position [2, 0]
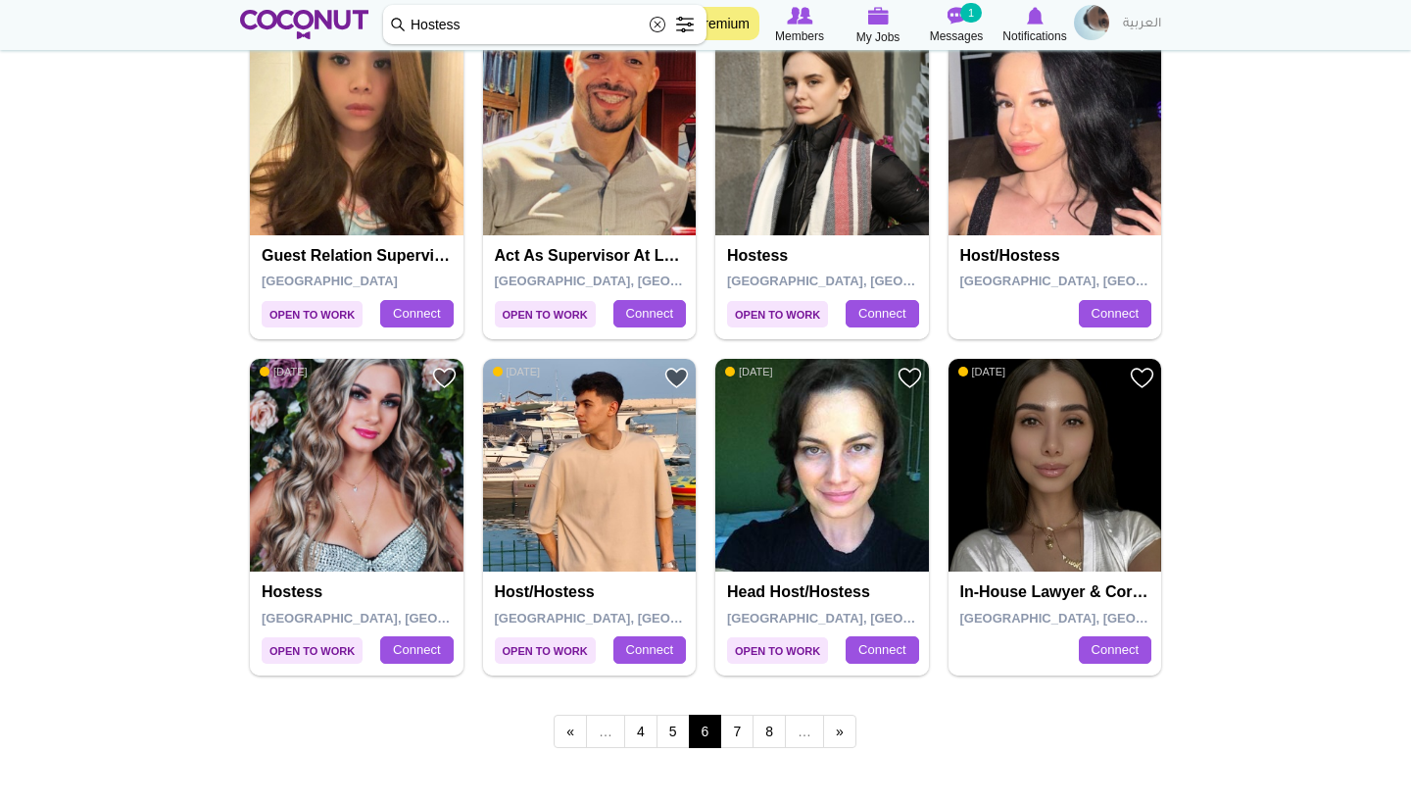
scroll to position [3178, 0]
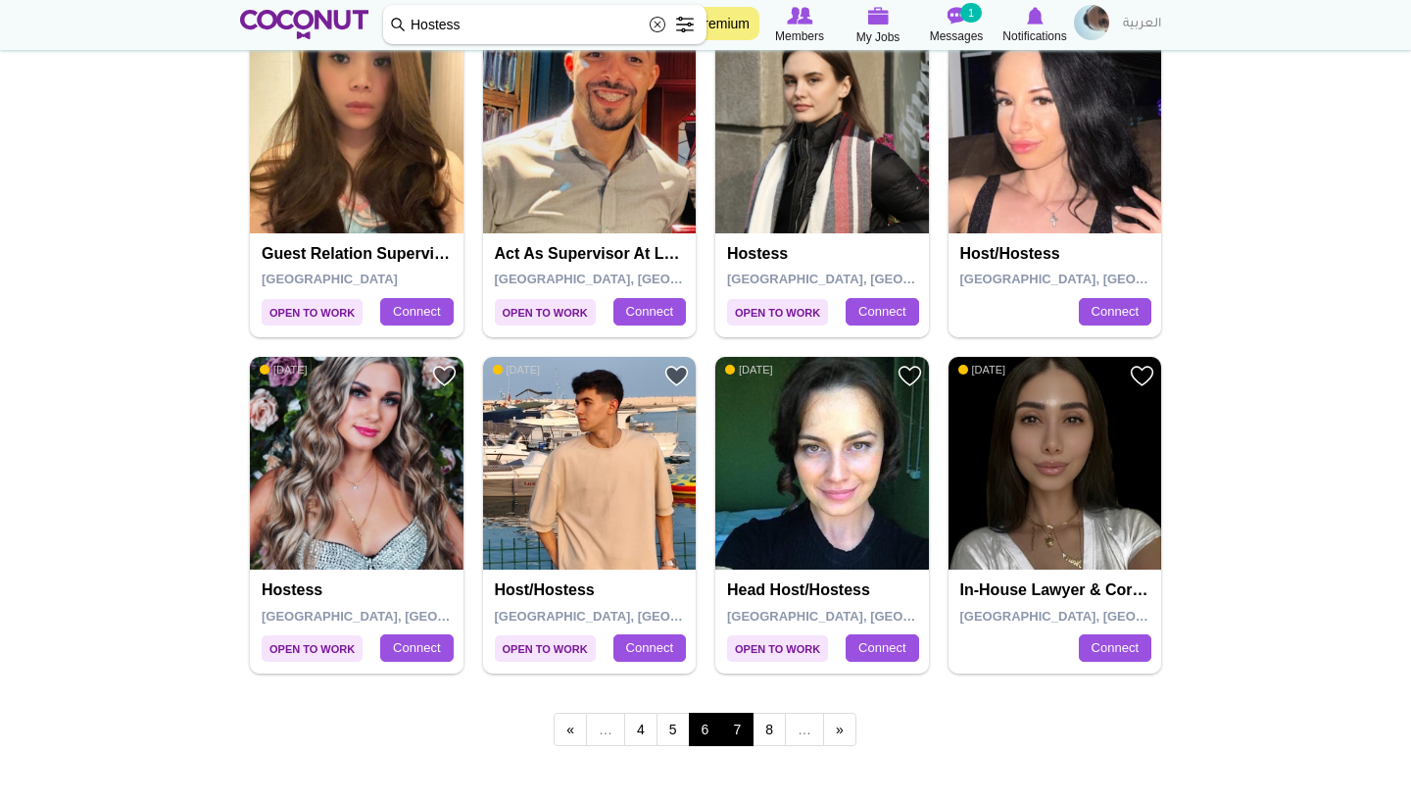
click at [742, 712] on link "7" at bounding box center [736, 728] width 33 height 33
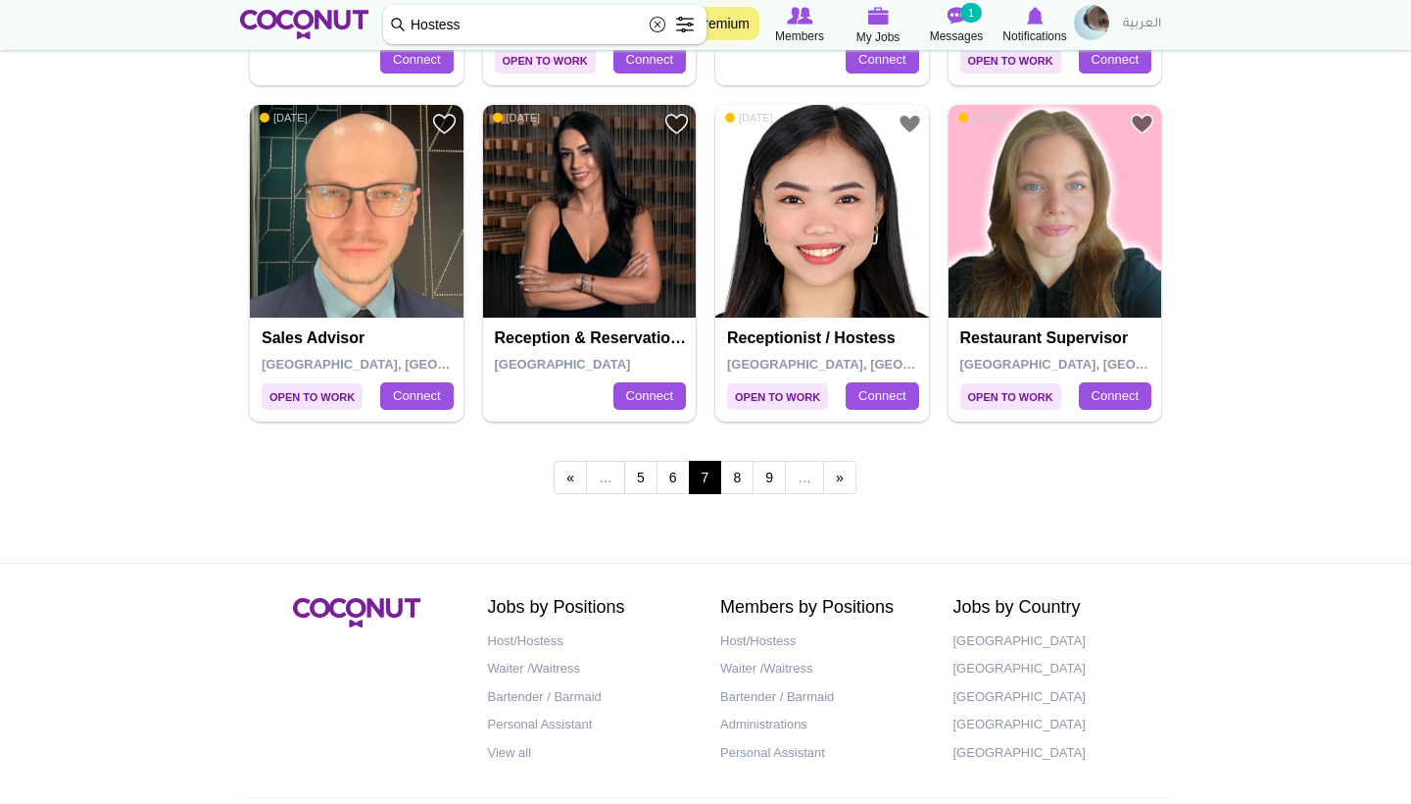
scroll to position [3481, 0]
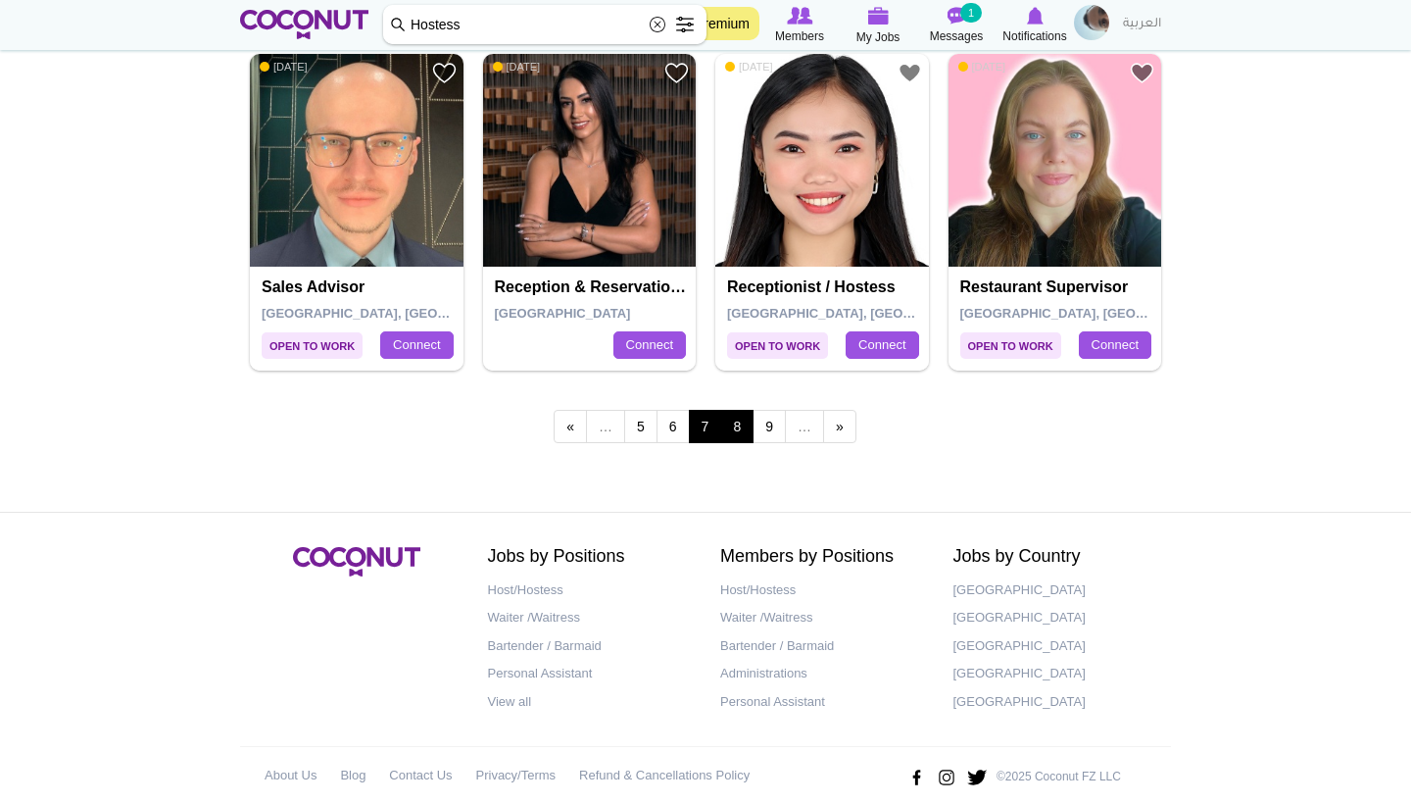
click at [740, 410] on link "8" at bounding box center [736, 426] width 33 height 33
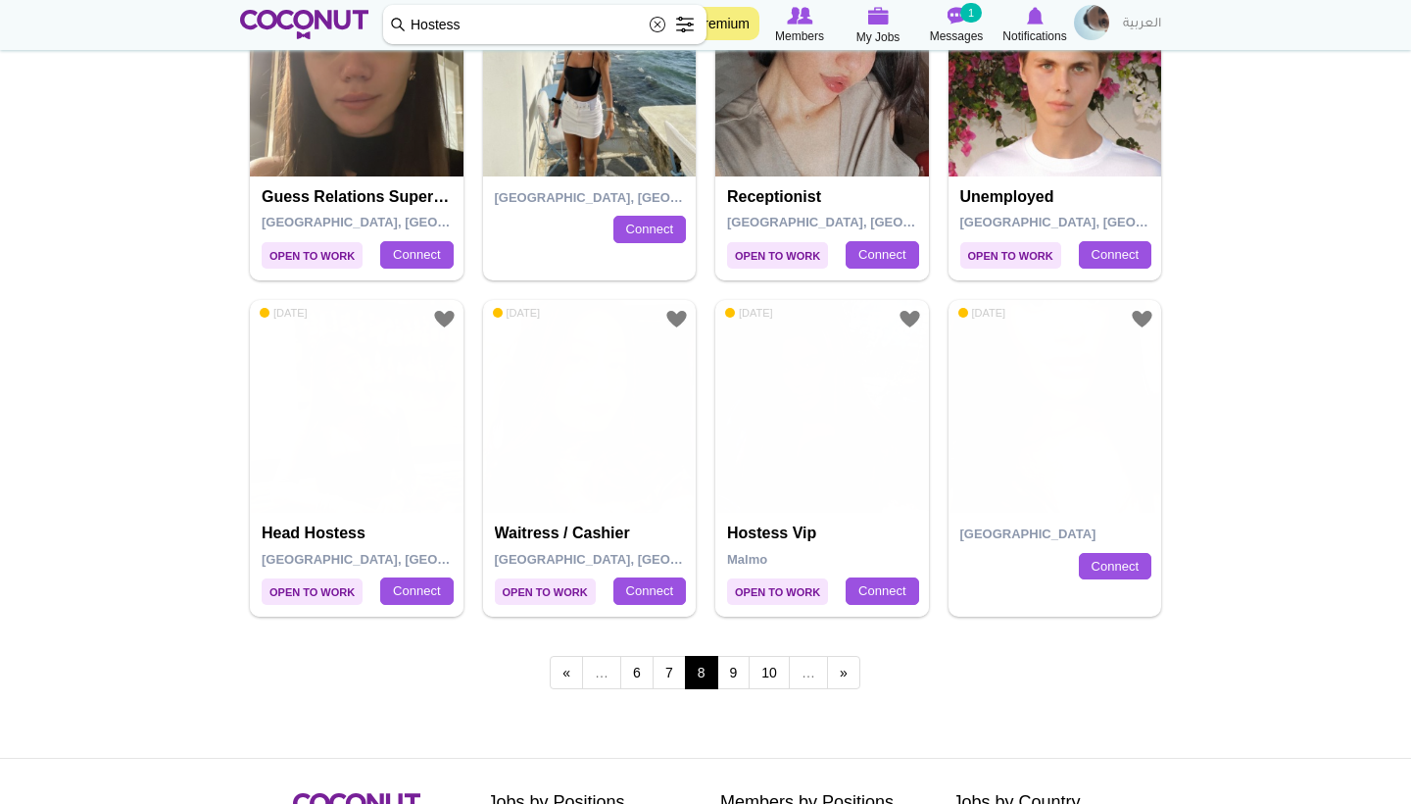
scroll to position [3236, 0]
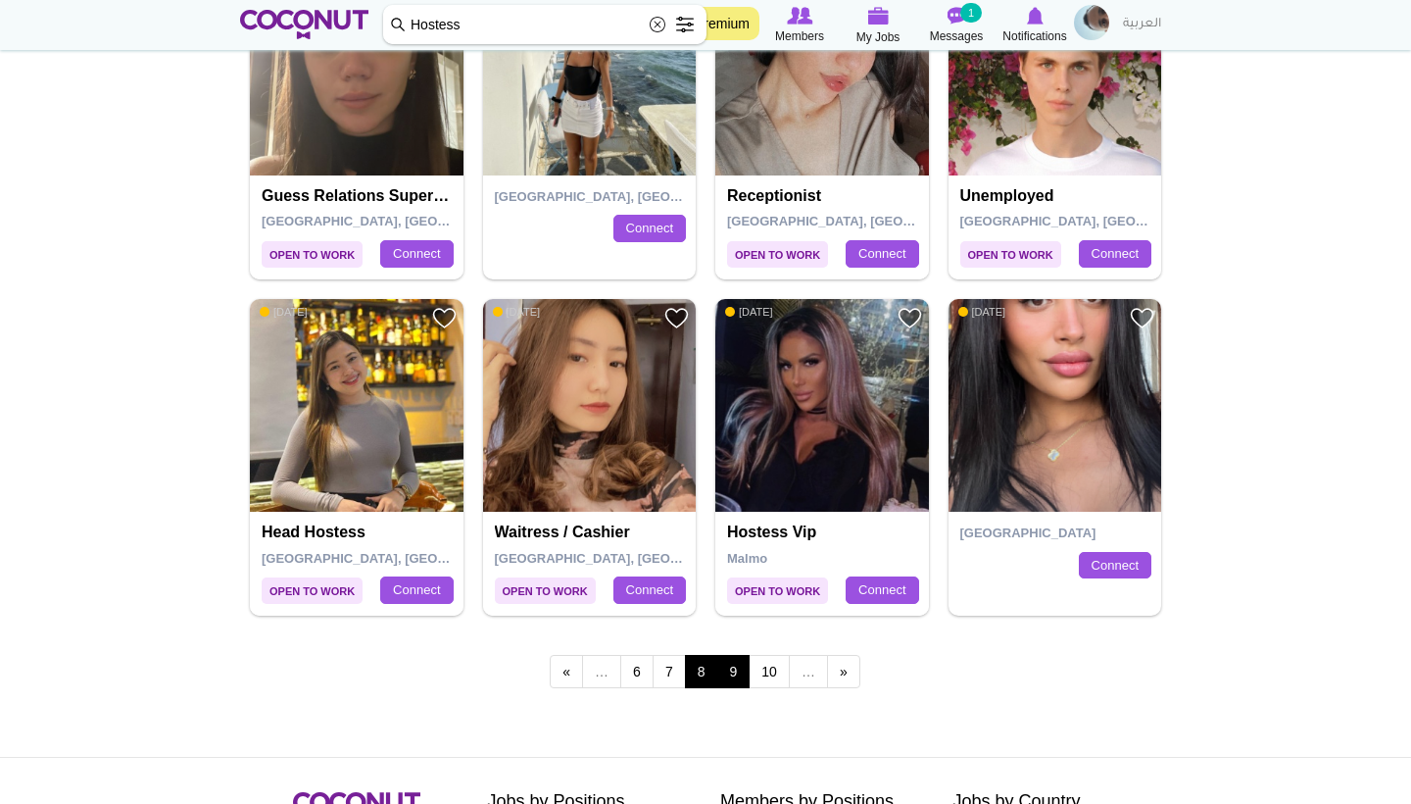
click at [736, 655] on link "9" at bounding box center [733, 671] width 33 height 33
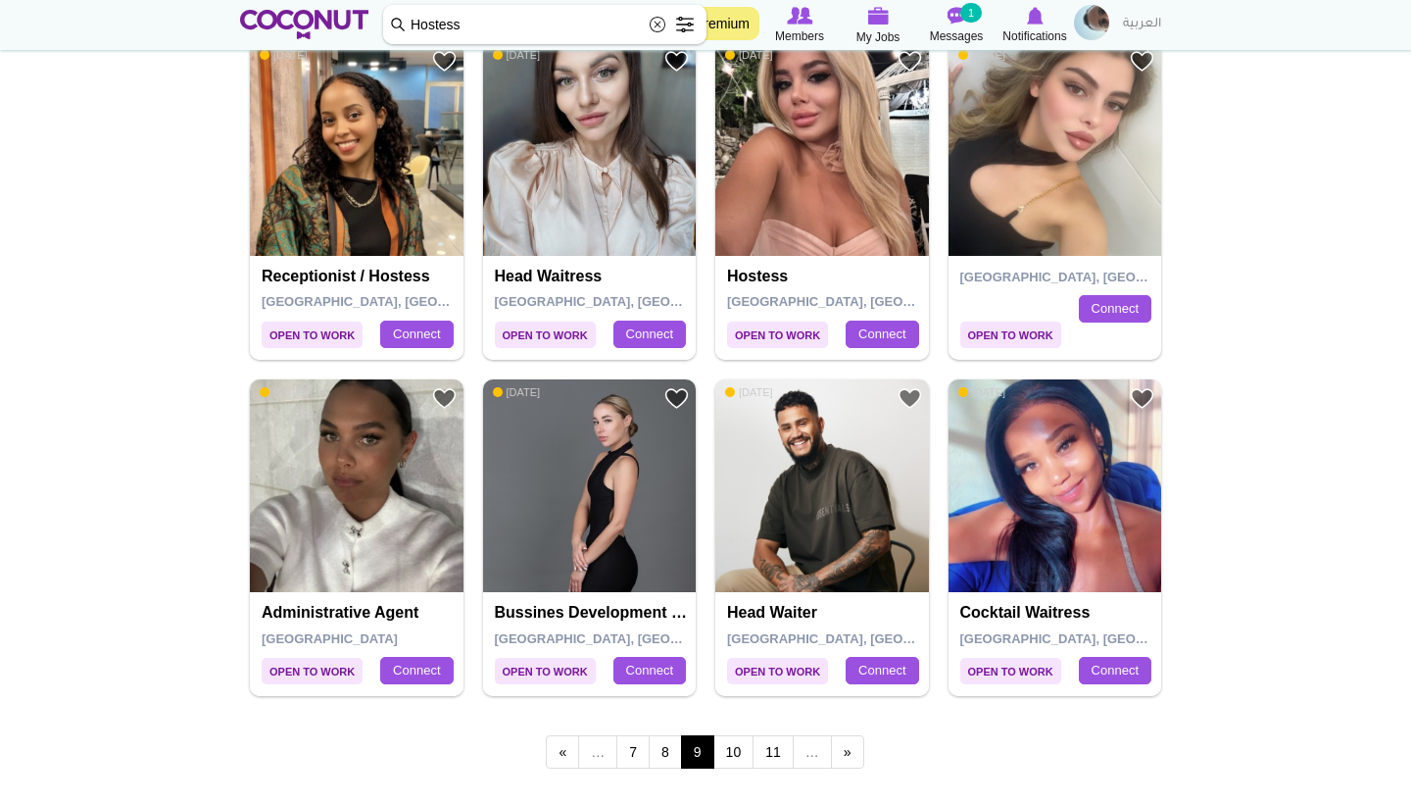
scroll to position [3159, 0]
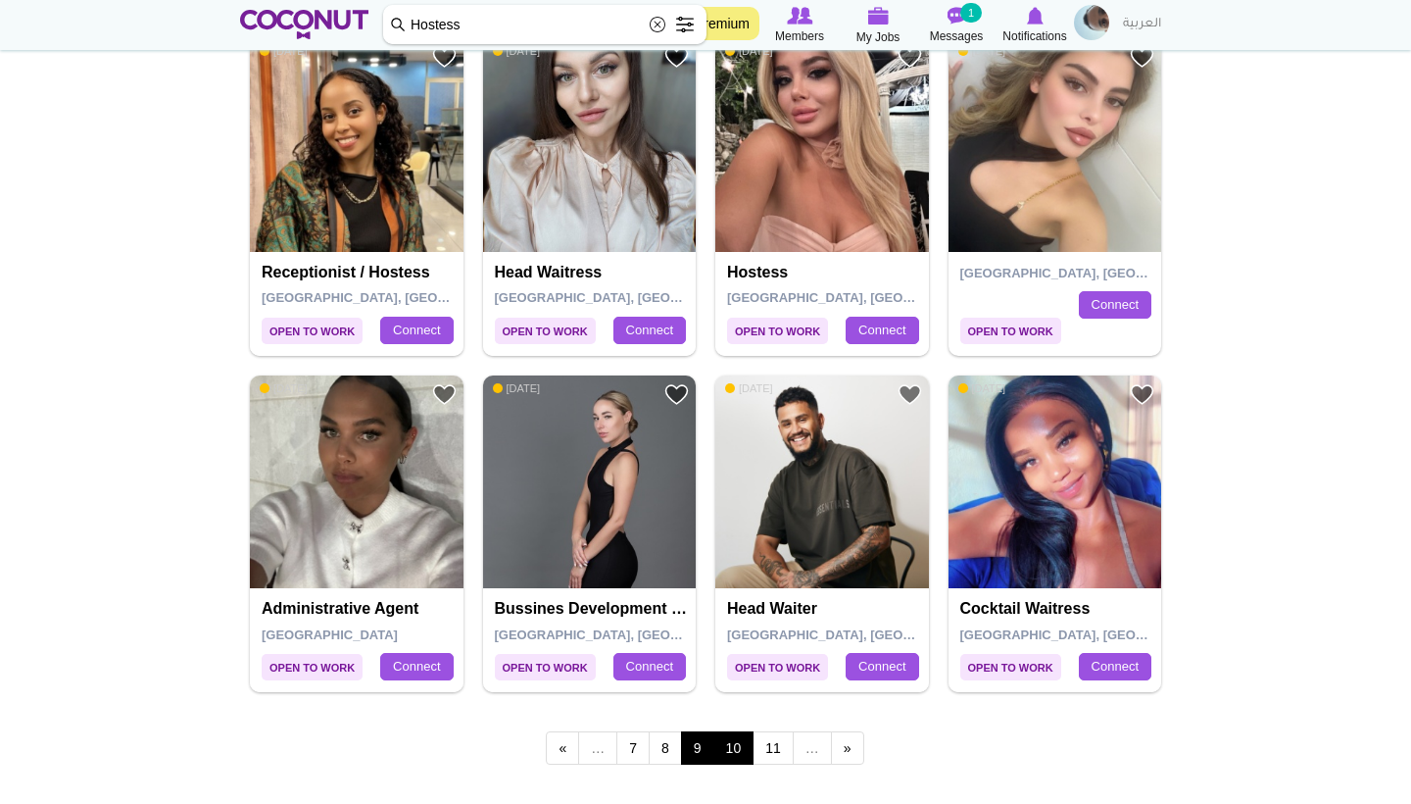
click at [735, 737] on link "10" at bounding box center [733, 747] width 41 height 33
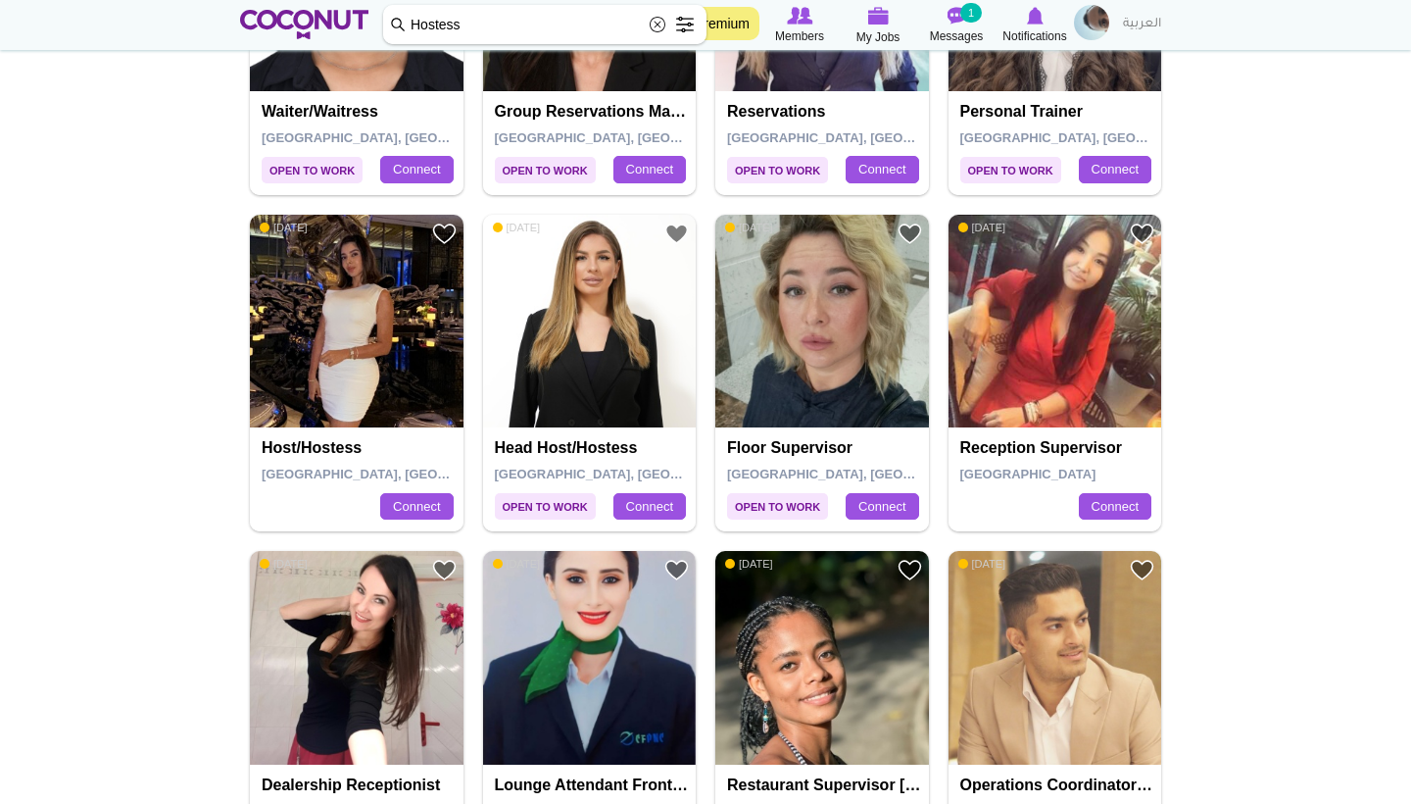
scroll to position [1985, 0]
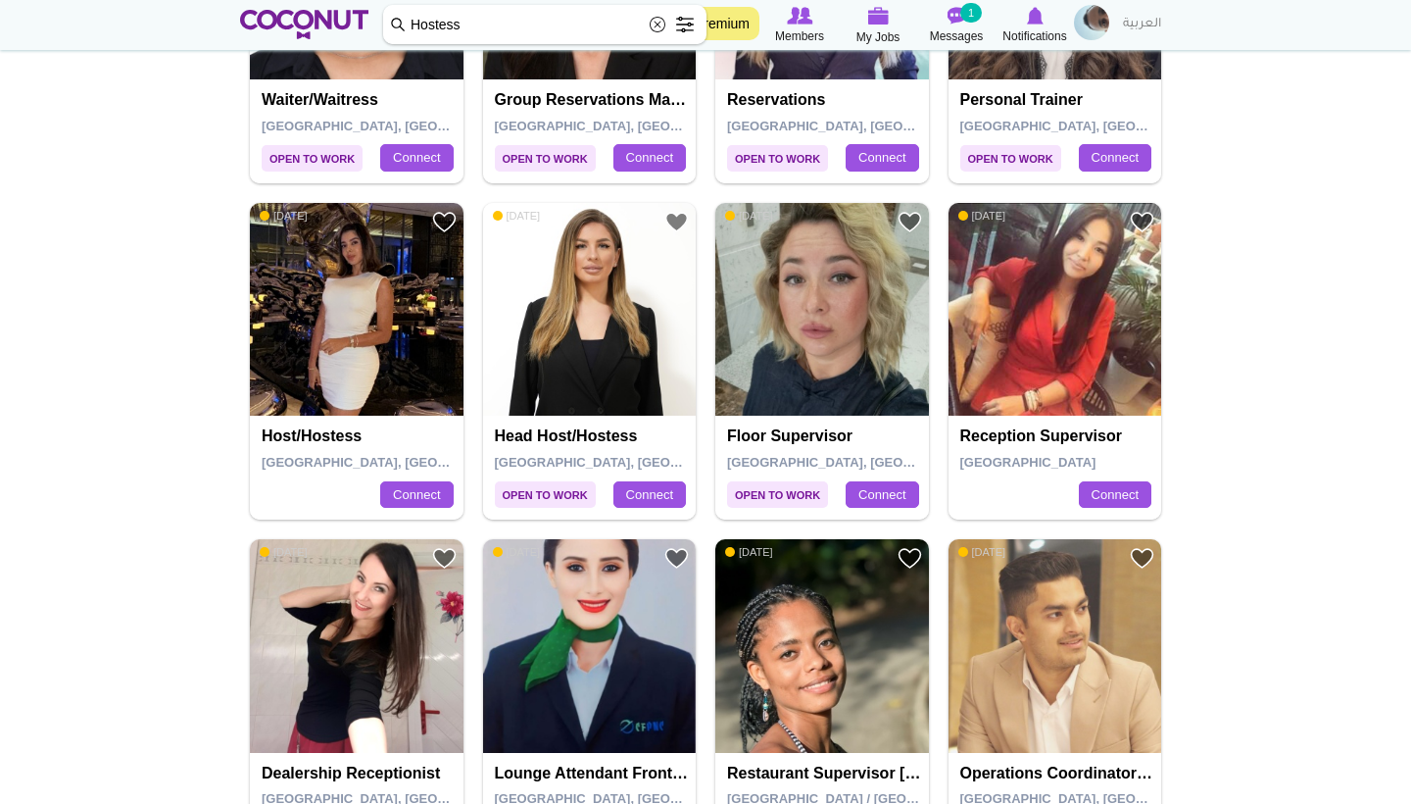
click at [358, 274] on img at bounding box center [357, 310] width 214 height 214
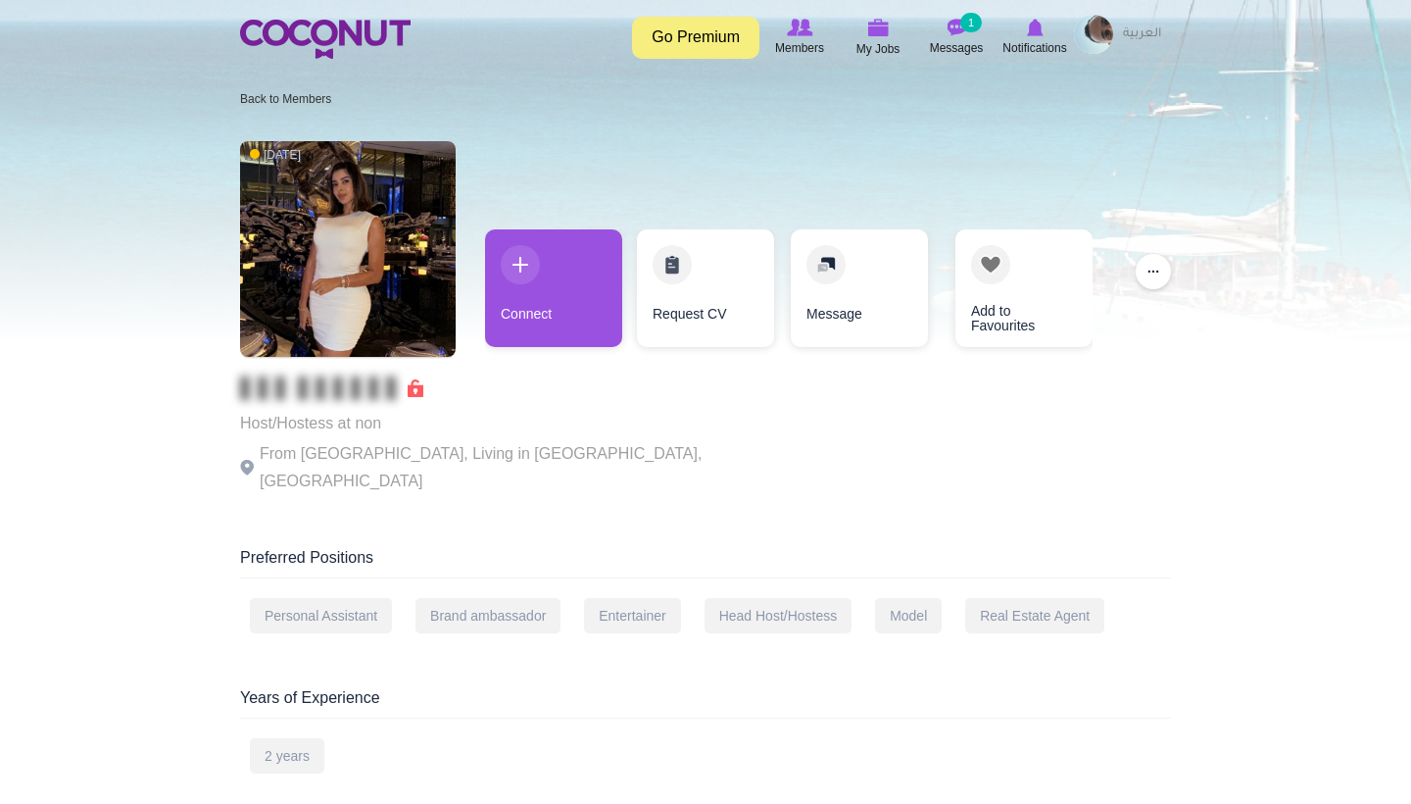
click at [355, 211] on img at bounding box center [348, 249] width 216 height 216
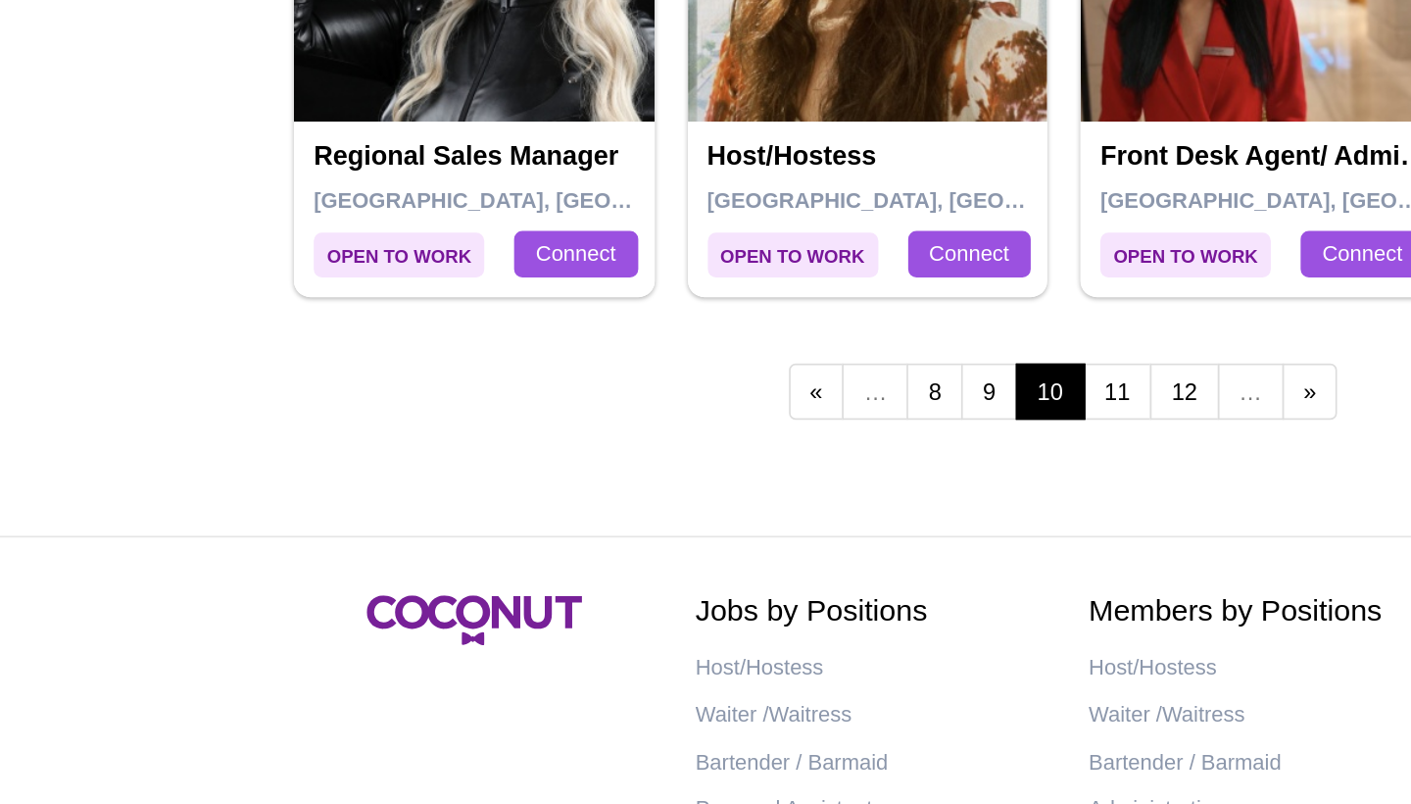
scroll to position [3362, 0]
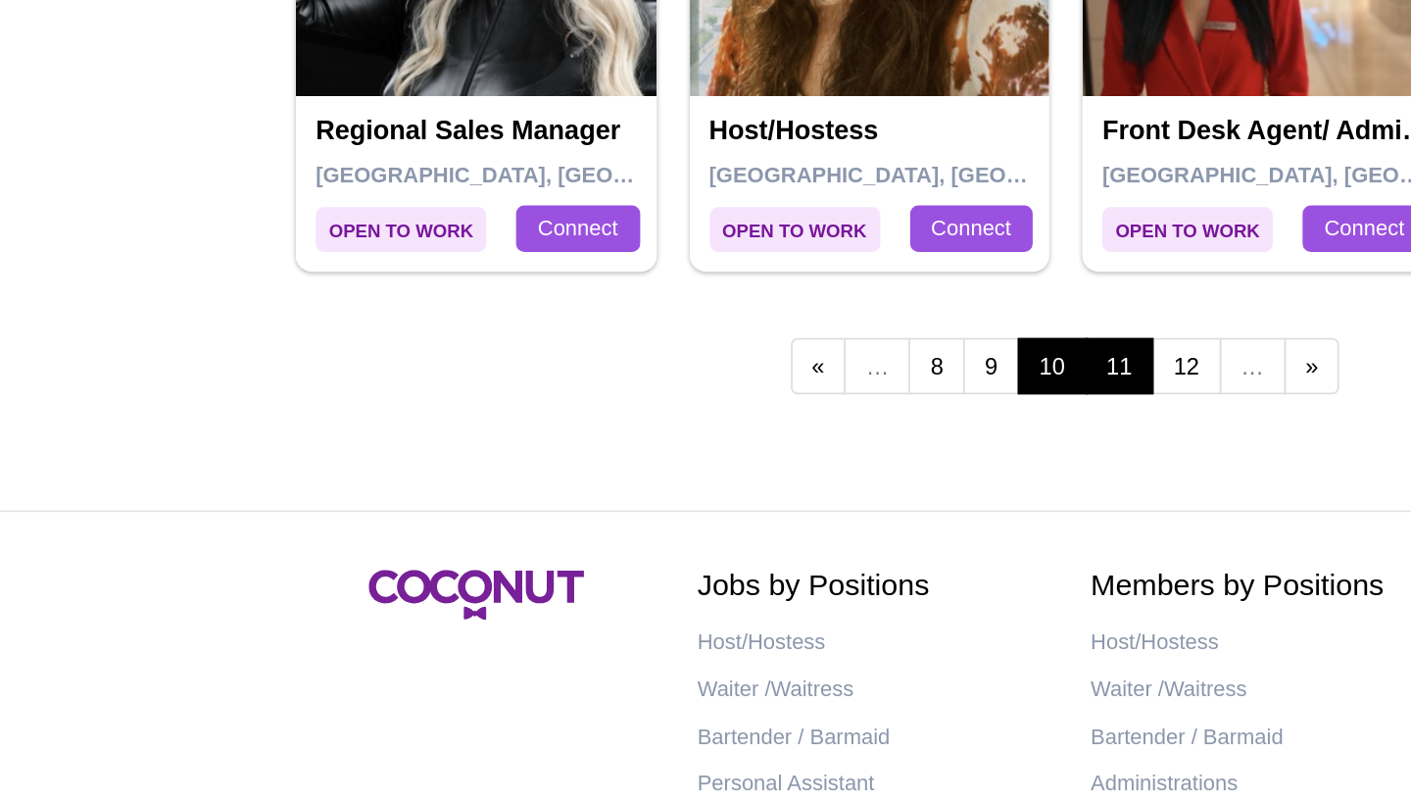
click at [717, 528] on link "11" at bounding box center [737, 544] width 41 height 33
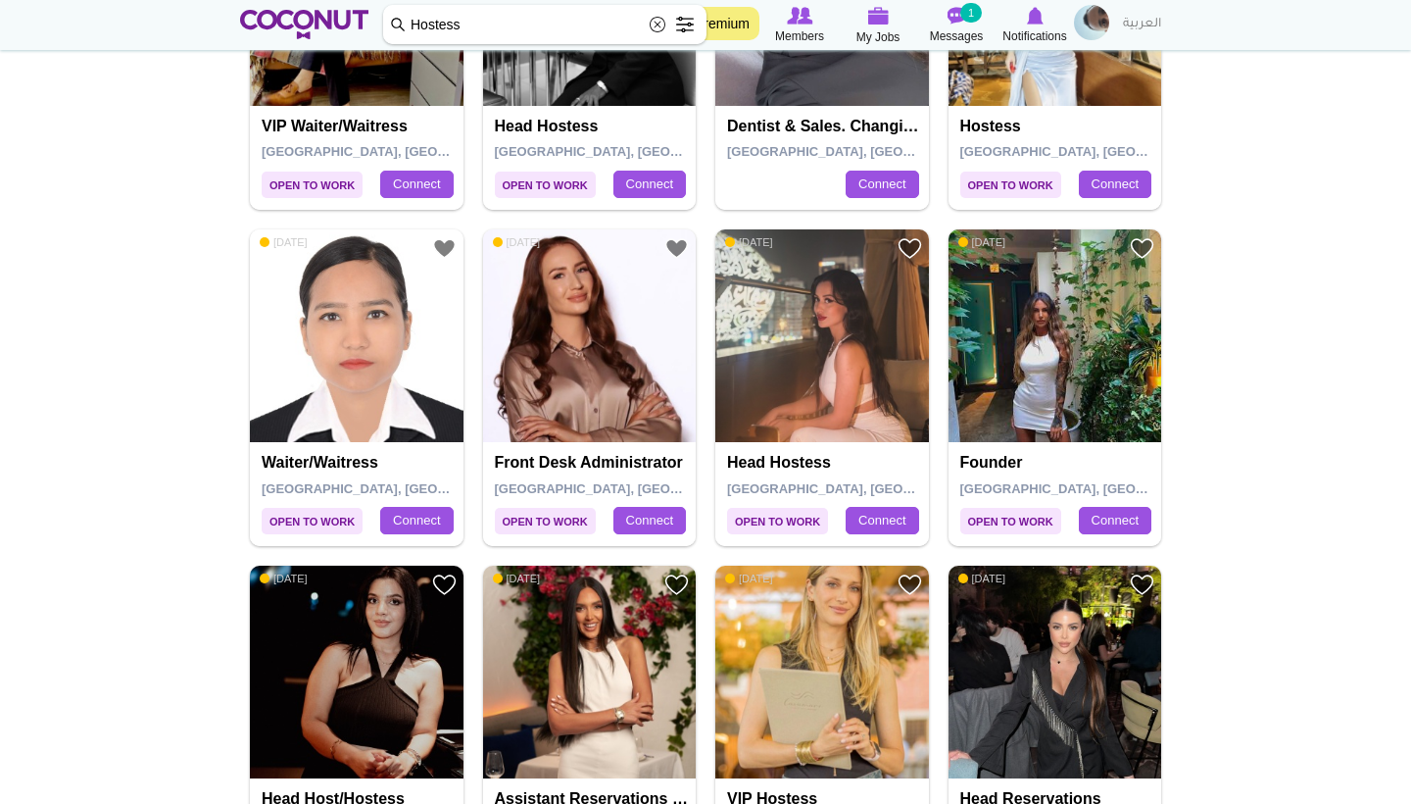
scroll to position [1622, 0]
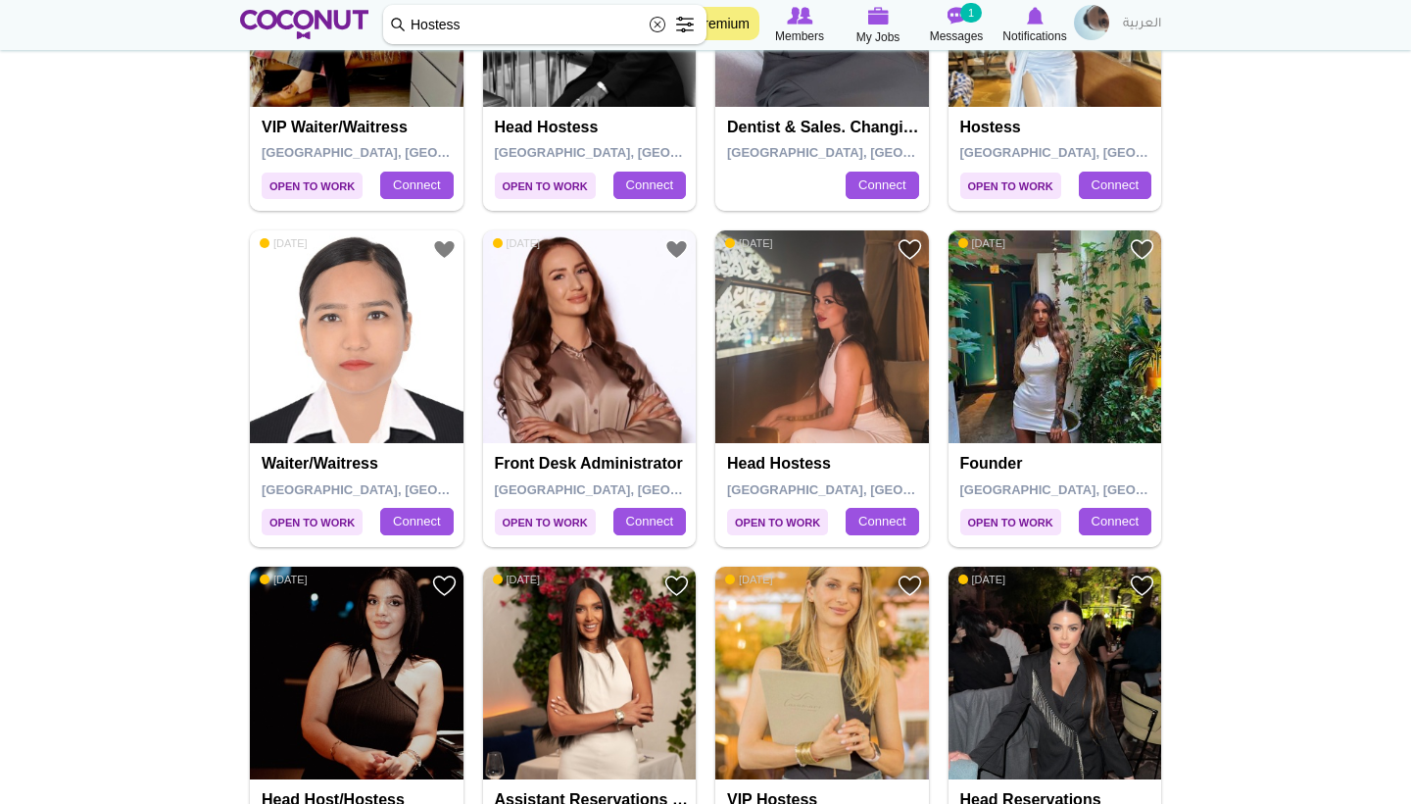
click at [1042, 324] on img at bounding box center [1056, 337] width 214 height 214
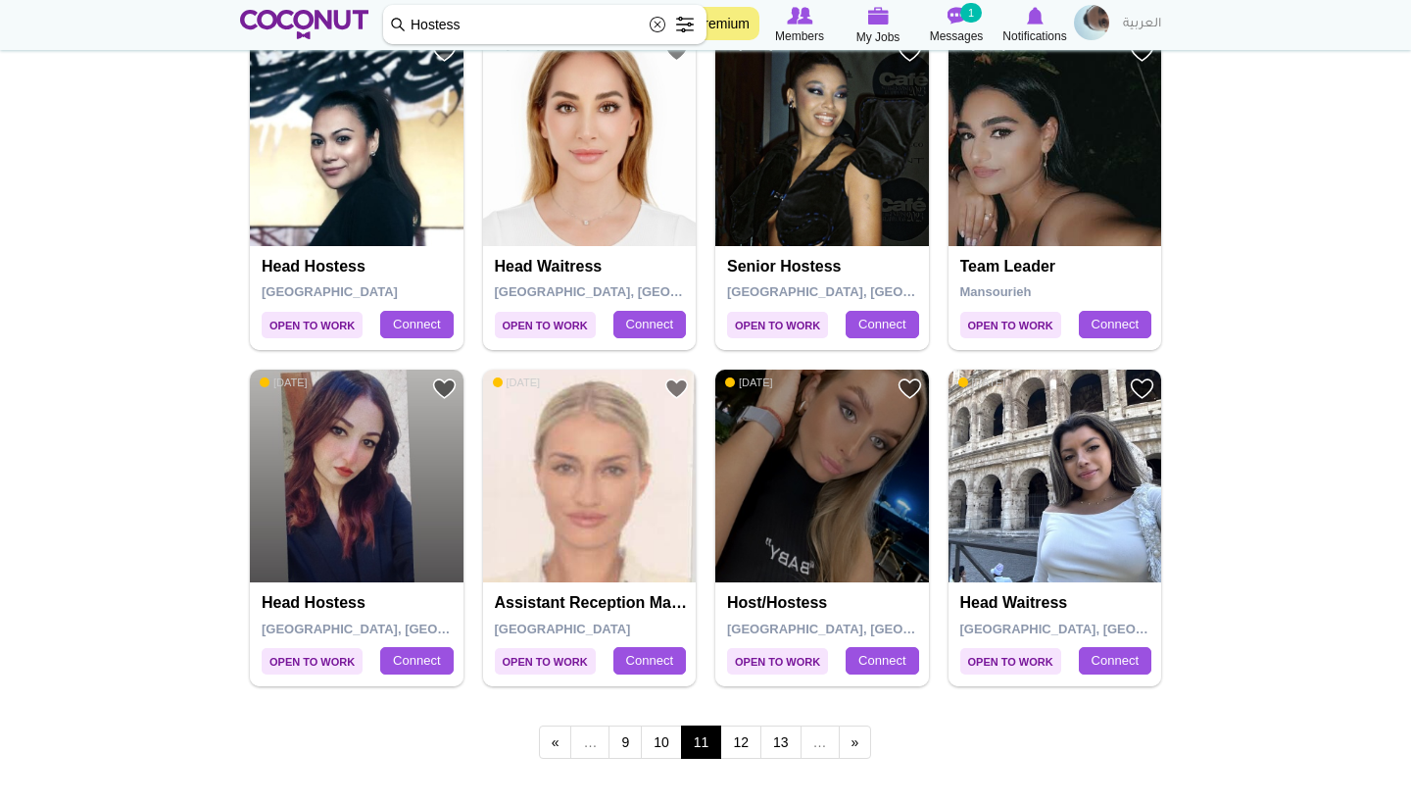
scroll to position [3180, 0]
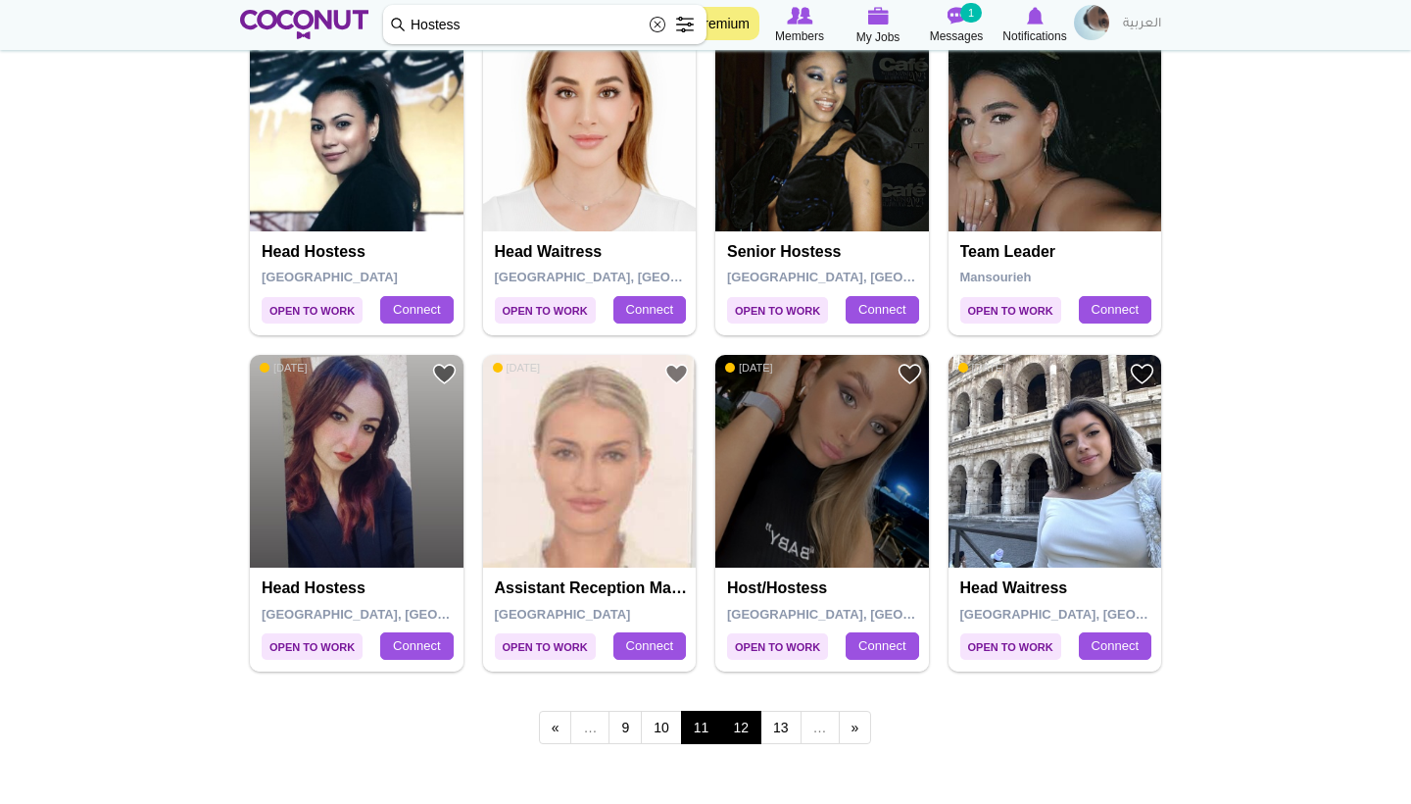
click at [746, 710] on link "12" at bounding box center [740, 726] width 41 height 33
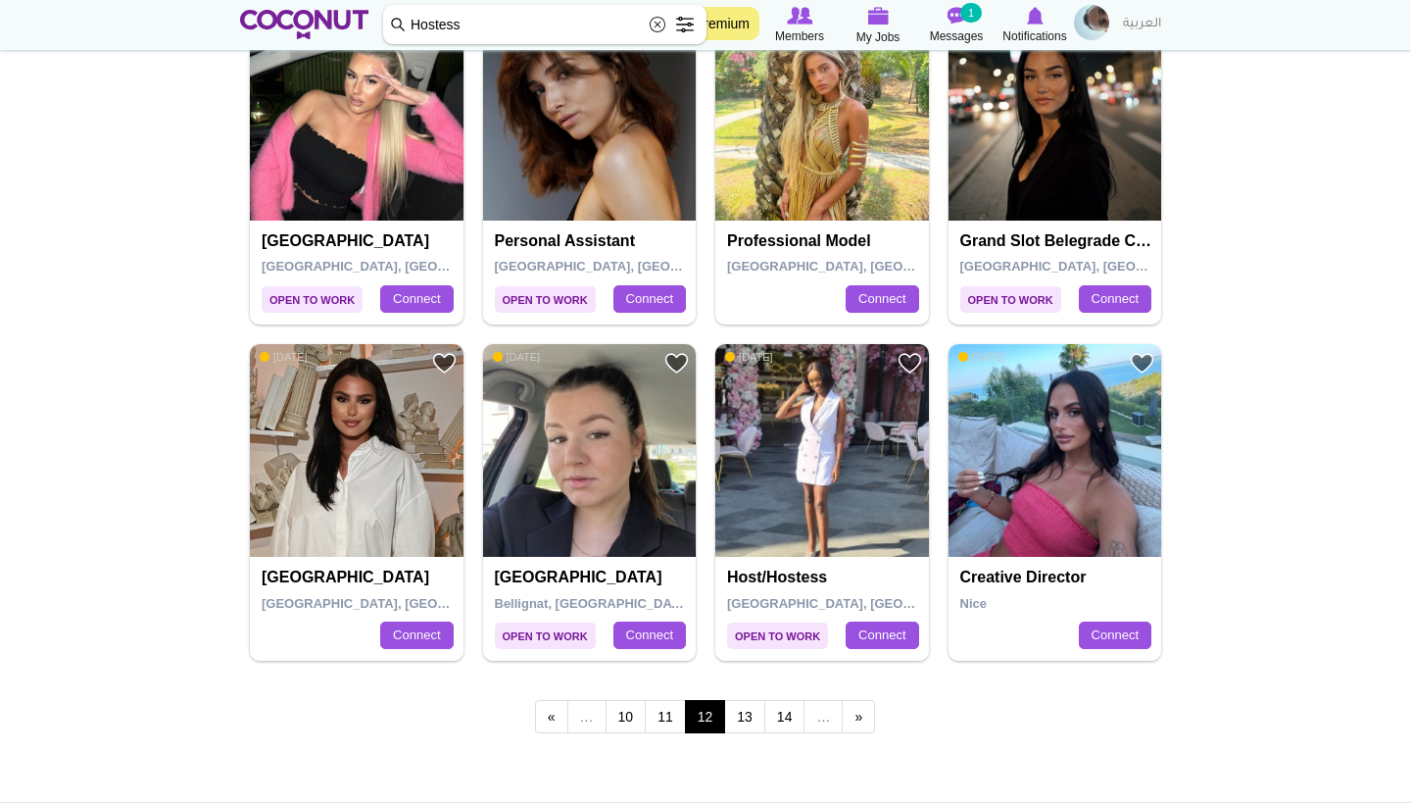
scroll to position [3192, 0]
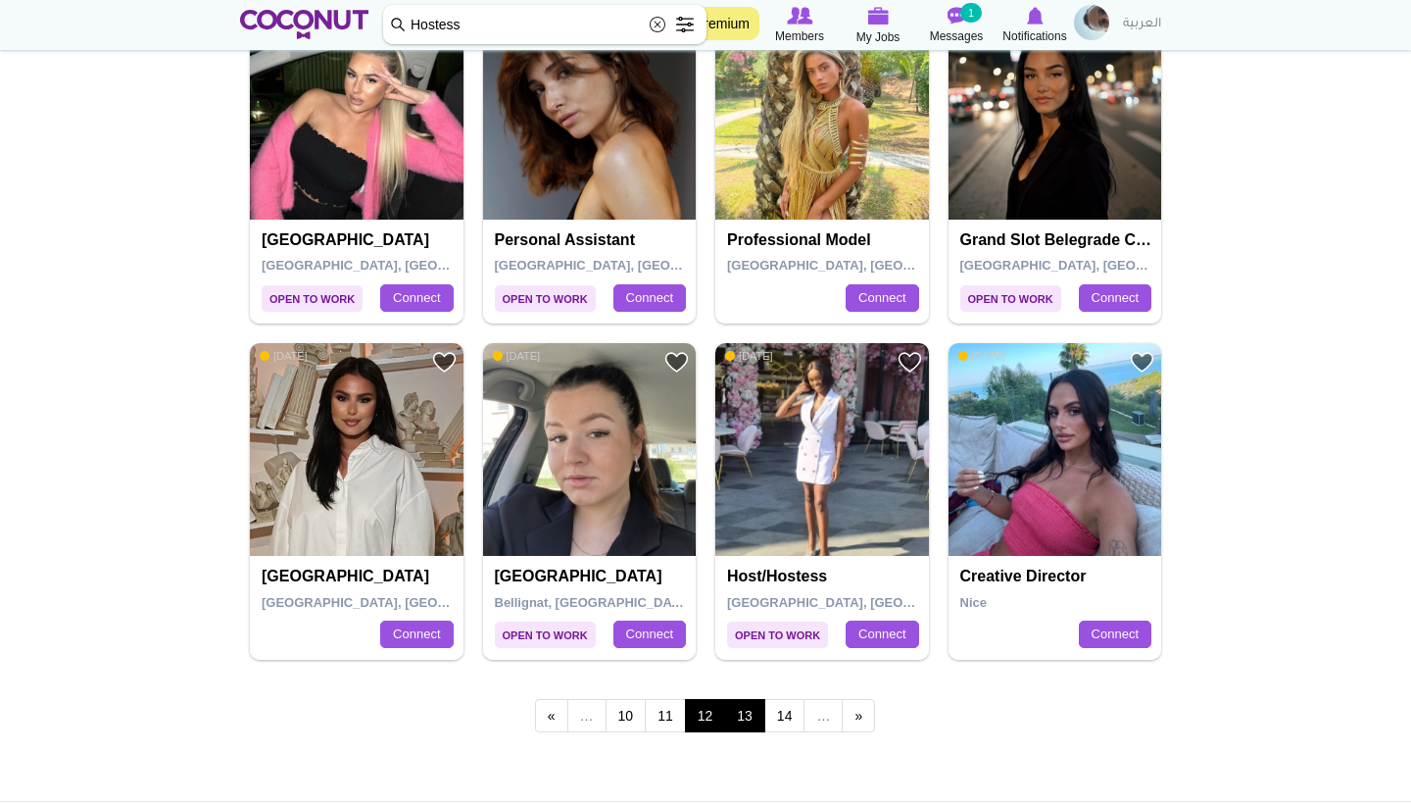
click at [747, 702] on link "13" at bounding box center [744, 715] width 41 height 33
click at [744, 699] on link "13" at bounding box center [744, 715] width 41 height 33
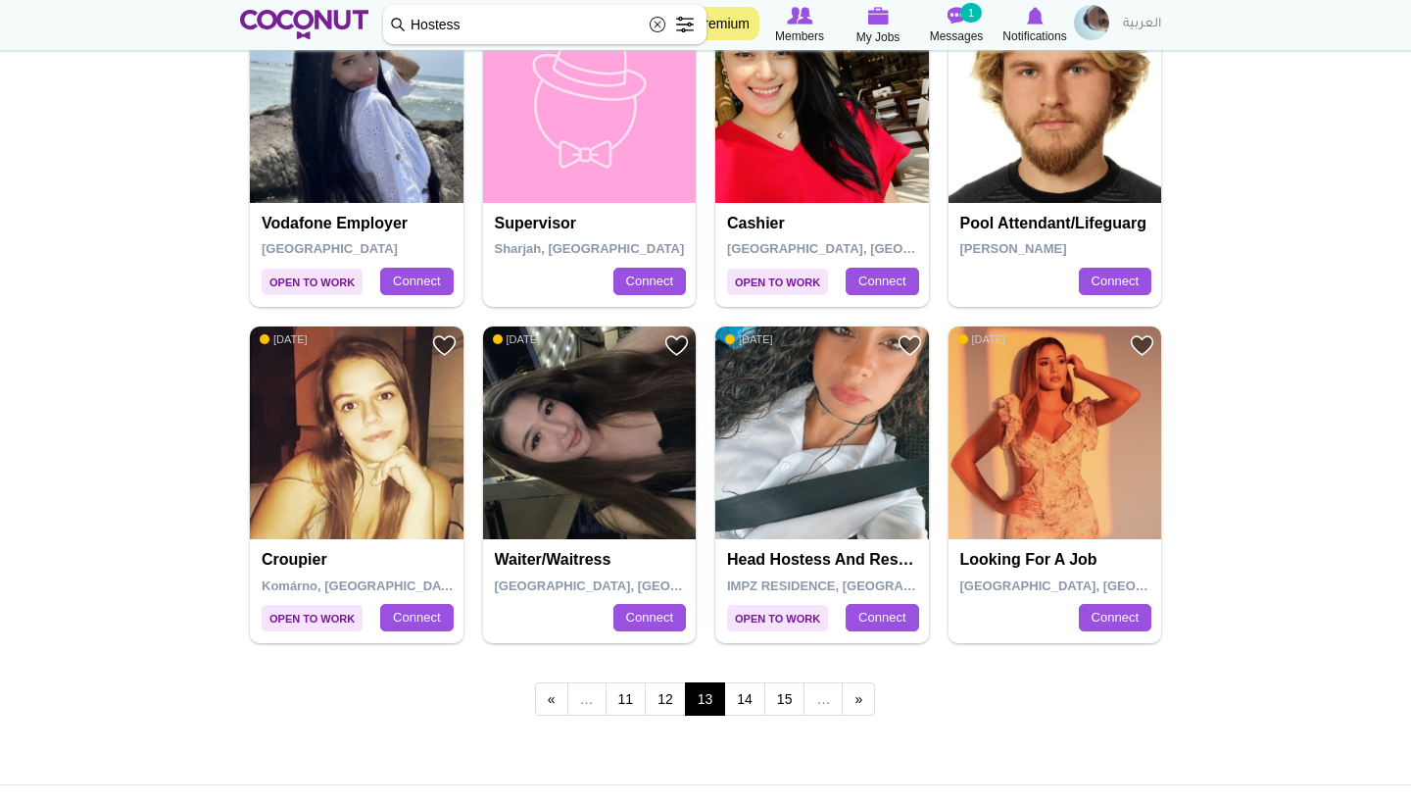
scroll to position [3240, 0]
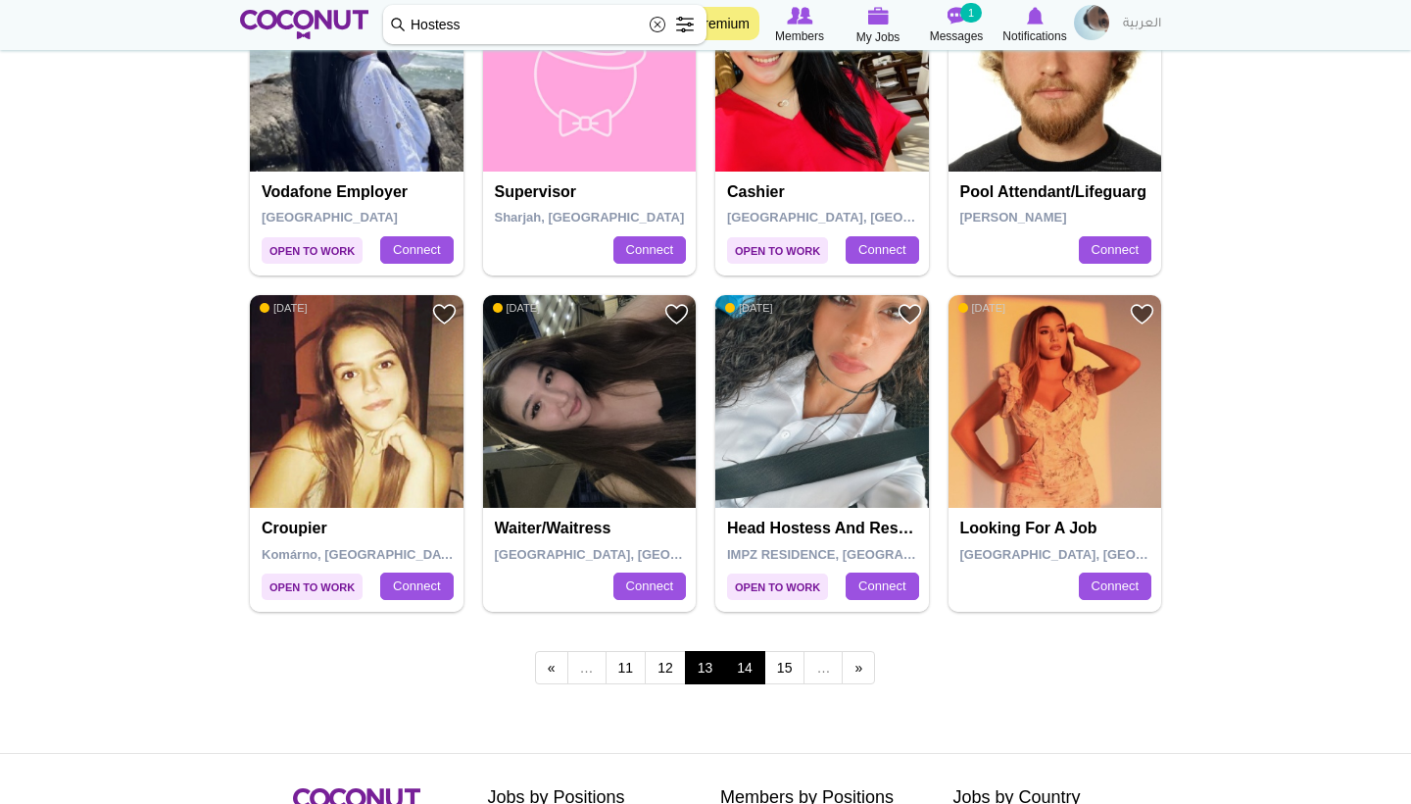
click at [753, 651] on link "14" at bounding box center [744, 667] width 41 height 33
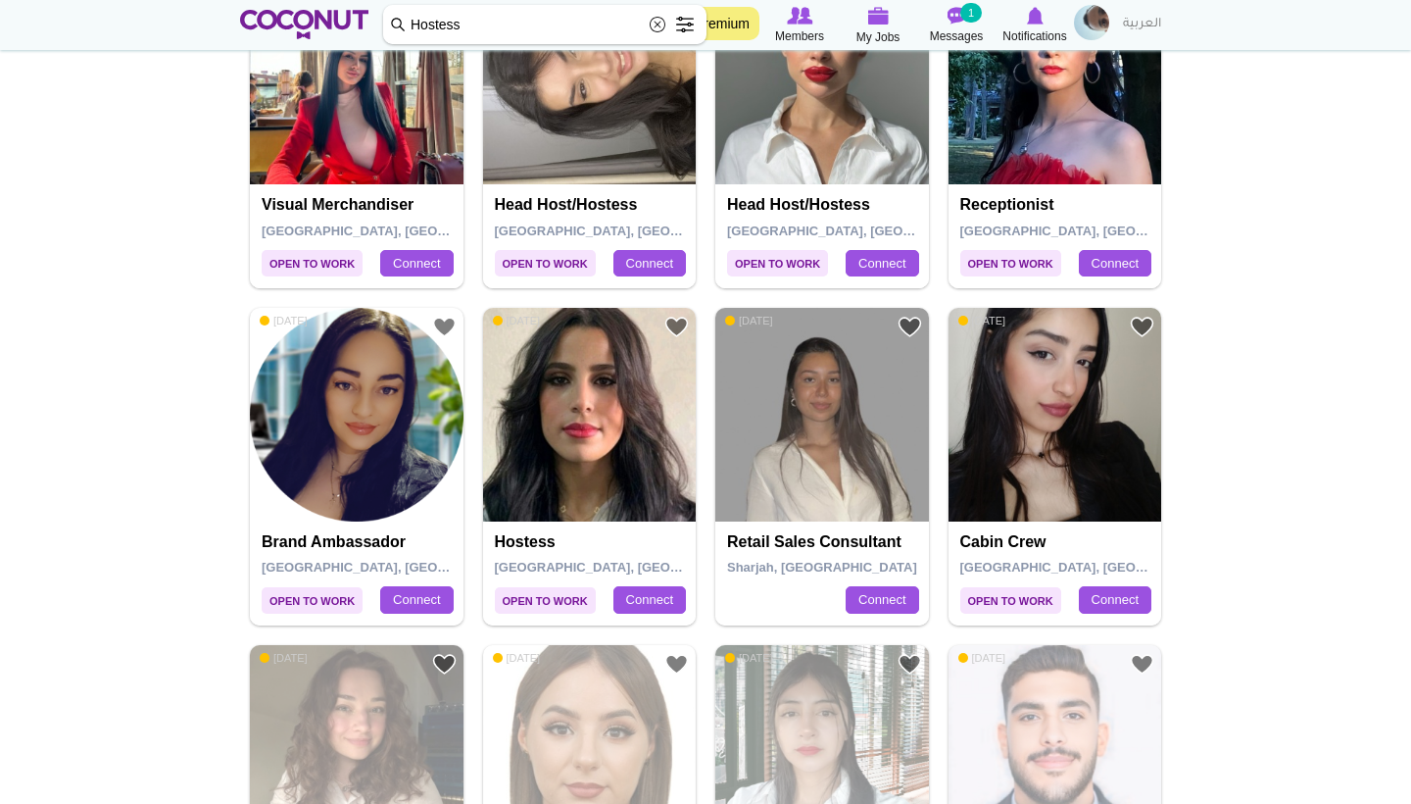
scroll to position [1064, 0]
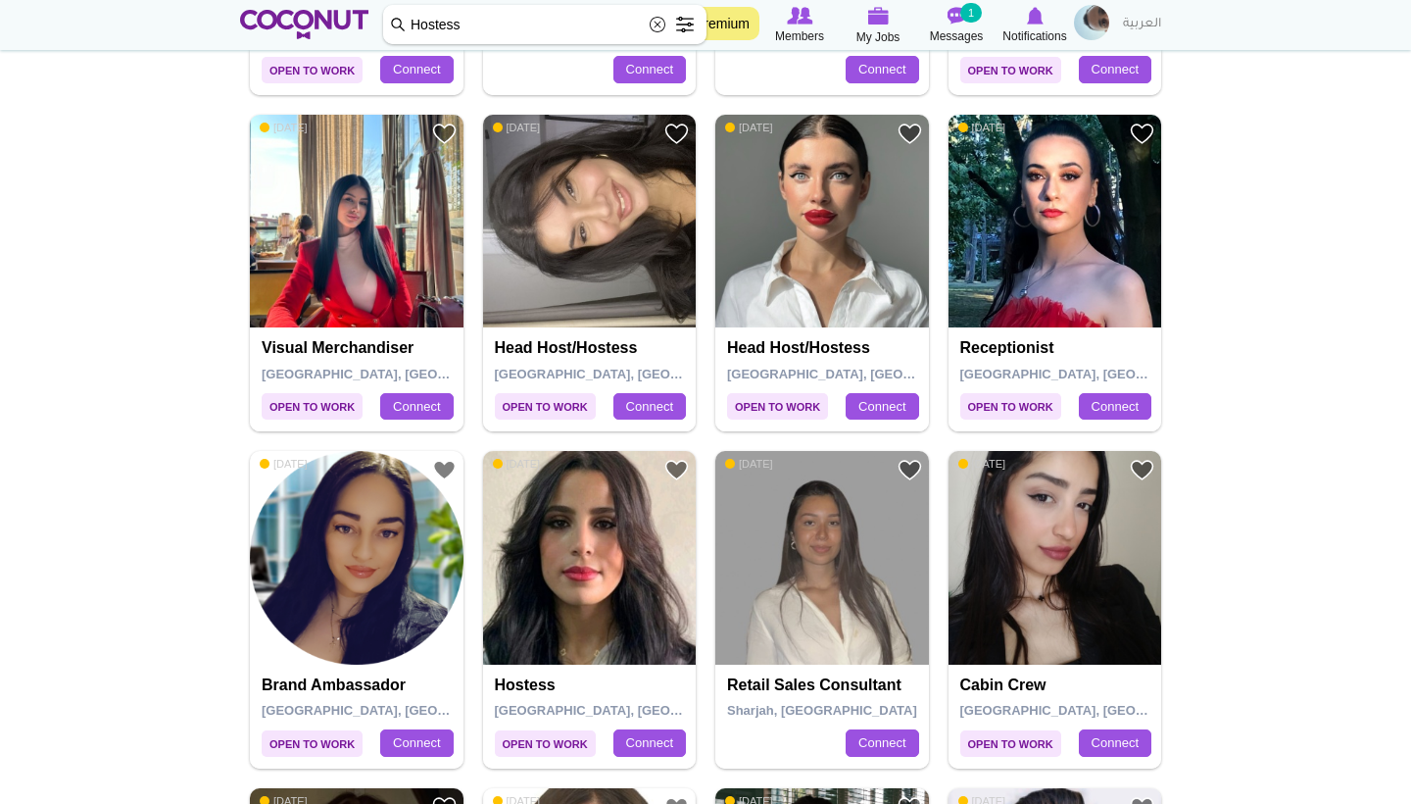
click at [380, 234] on img at bounding box center [357, 222] width 214 height 214
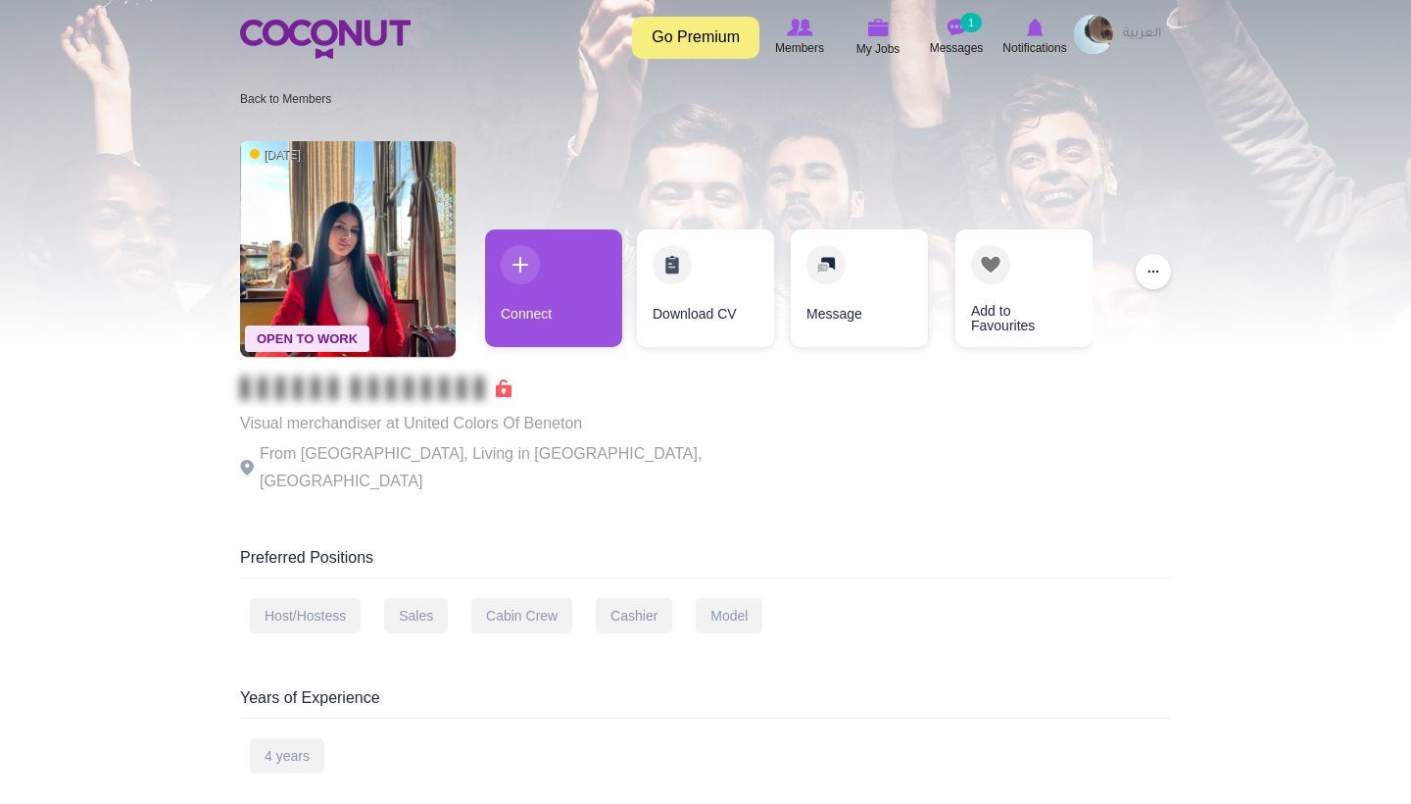
click at [382, 256] on img at bounding box center [348, 249] width 216 height 216
